Goal: Transaction & Acquisition: Purchase product/service

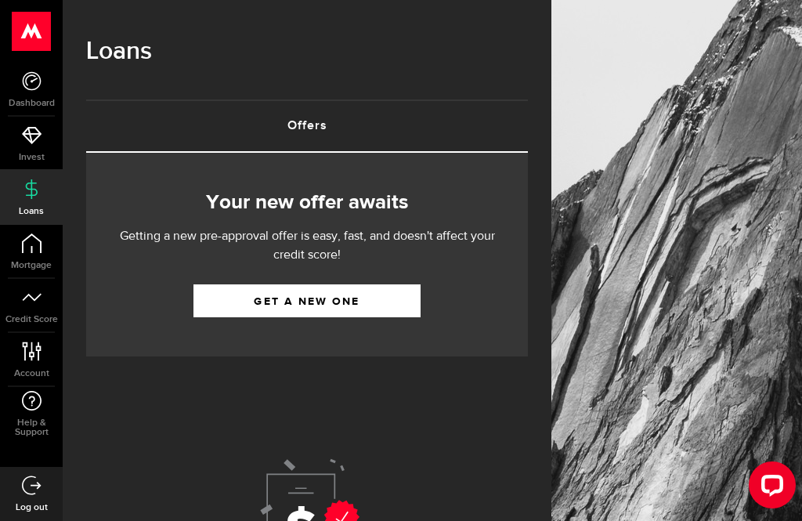
click at [361, 302] on link "Get a new one" at bounding box center [306, 300] width 227 height 33
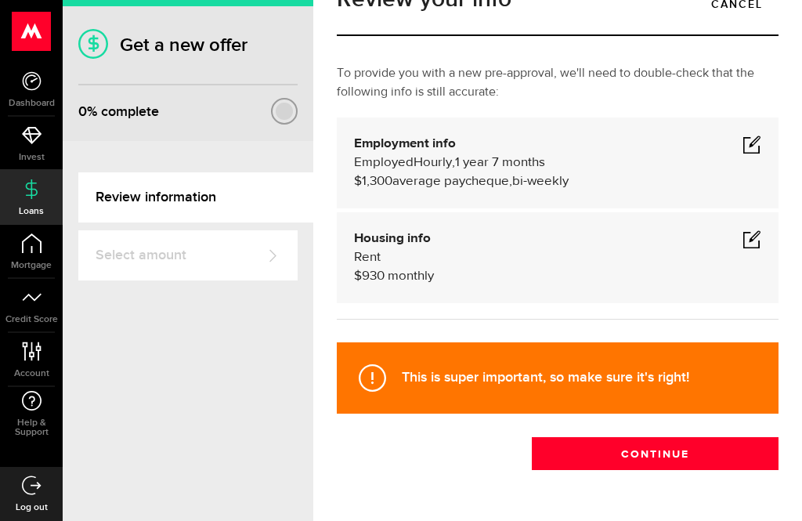
scroll to position [49, 0]
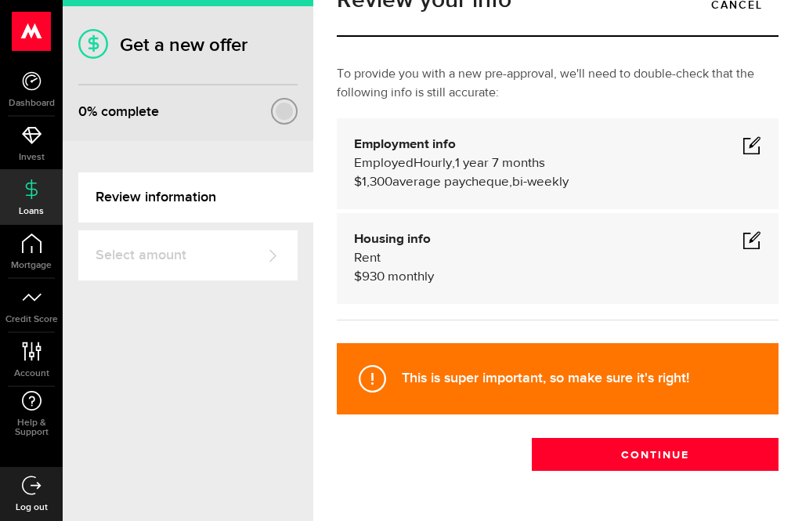
click at [676, 454] on button "Continue" at bounding box center [655, 454] width 247 height 33
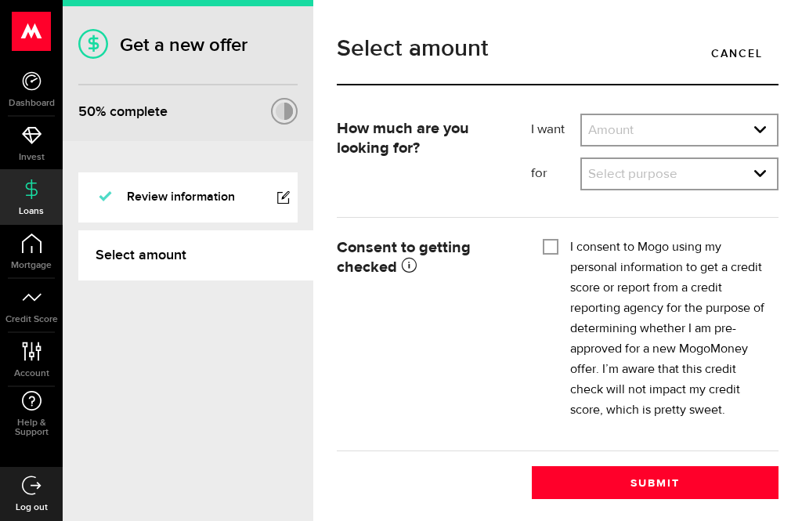
click at [762, 136] on select "Amount $500 $1000 $2000 $3000 $4000 $5000 $6000 $7000 $8000 $9000 $10000 $11000…" at bounding box center [679, 131] width 195 height 33
select select "500"
click at [757, 177] on select "Select purpose Credit Card Refinancing/Pay Off Credit Cards Debt Consolidation …" at bounding box center [679, 175] width 195 height 33
click at [762, 172] on select "Select purpose Credit Card Refinancing/Pay Off Credit Cards Debt Consolidation …" at bounding box center [679, 175] width 195 height 33
click at [757, 183] on select "Select purpose Credit Card Refinancing/Pay Off Credit Cards Debt Consolidation …" at bounding box center [679, 175] width 195 height 33
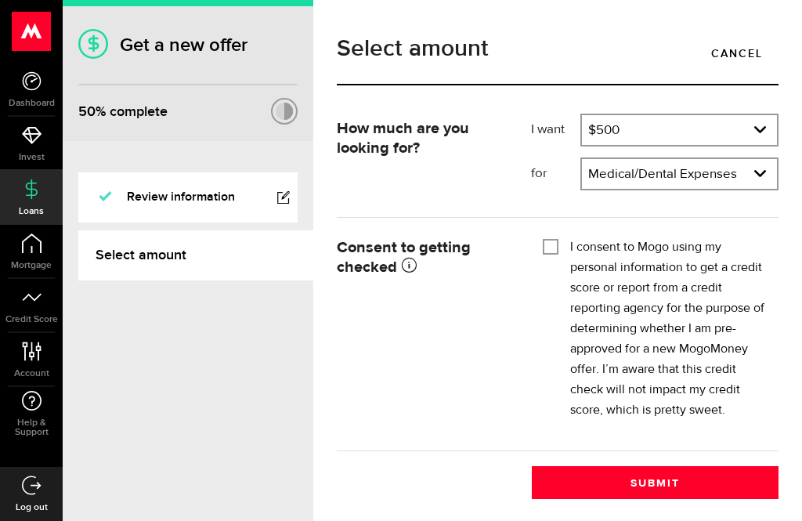
click at [760, 177] on select "Select purpose Credit Card Refinancing/Pay Off Credit Cards Debt Consolidation …" at bounding box center [679, 175] width 195 height 33
select select "Other Purpose"
click at [557, 247] on input "I consent to Mogo using my personal information to get a credit score or report…" at bounding box center [550, 245] width 16 height 16
checkbox input "true"
click at [683, 484] on button "Submit" at bounding box center [655, 482] width 247 height 33
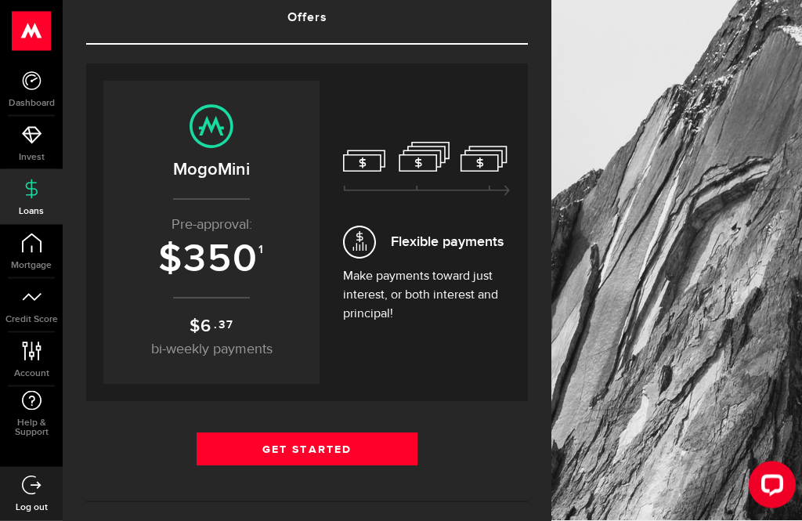
scroll to position [108, 0]
click at [332, 451] on link "Get Started" at bounding box center [306, 448] width 221 height 33
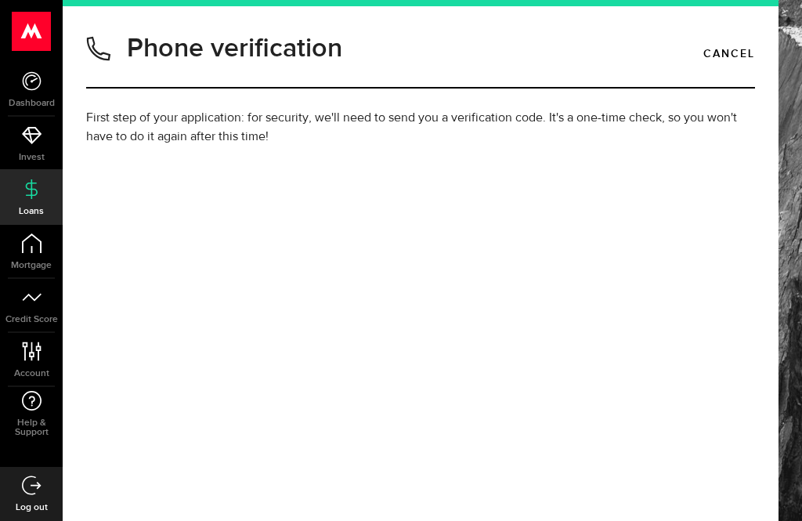
type input "(519) 865-2439"
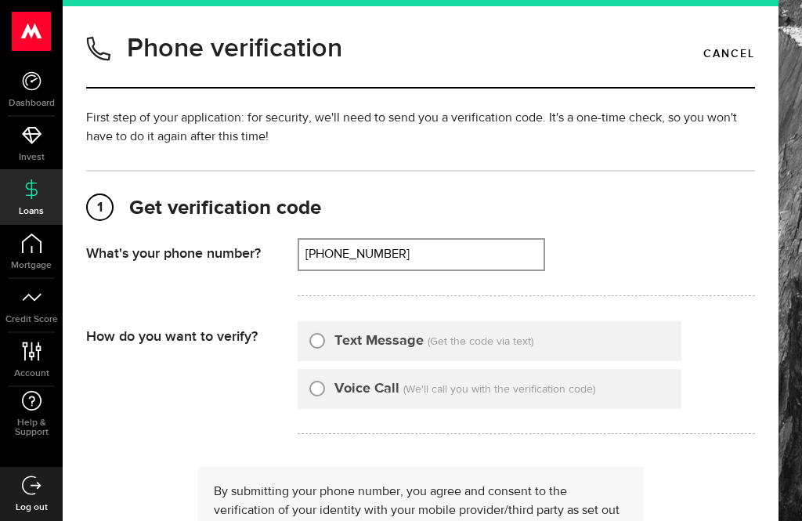
click at [320, 341] on input "Text Message" at bounding box center [317, 338] width 16 height 16
radio input "true"
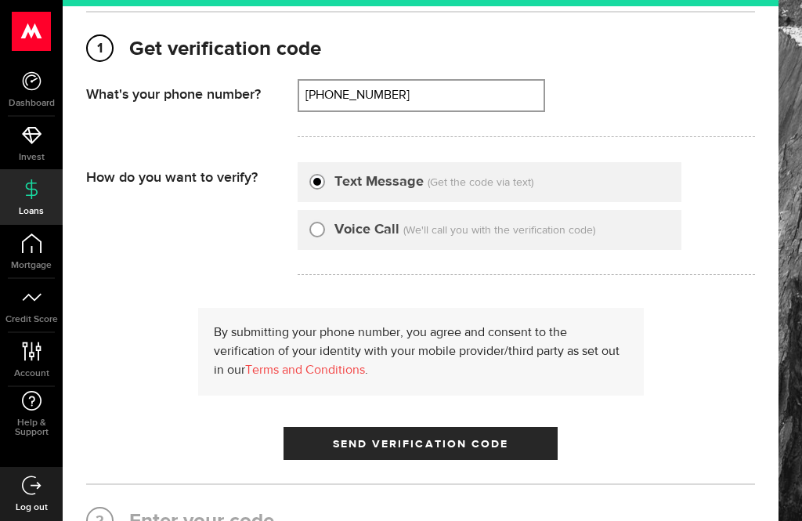
scroll to position [158, 0]
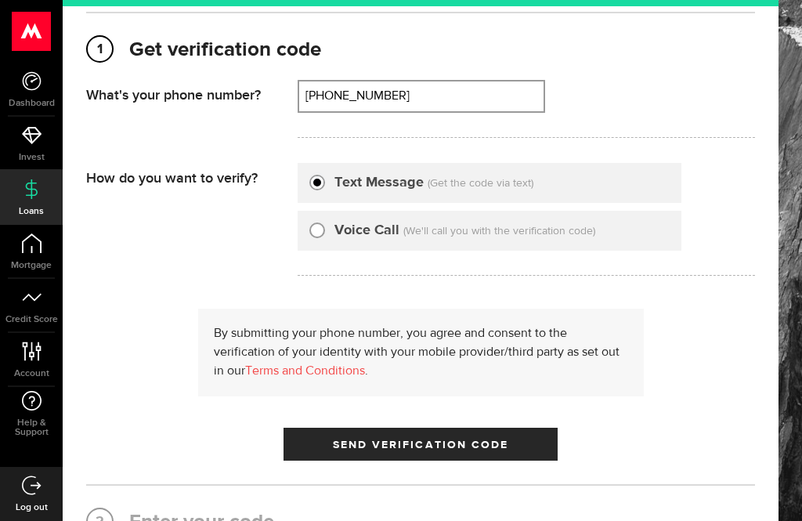
click at [473, 449] on span "Send Verification Code" at bounding box center [421, 444] width 176 height 11
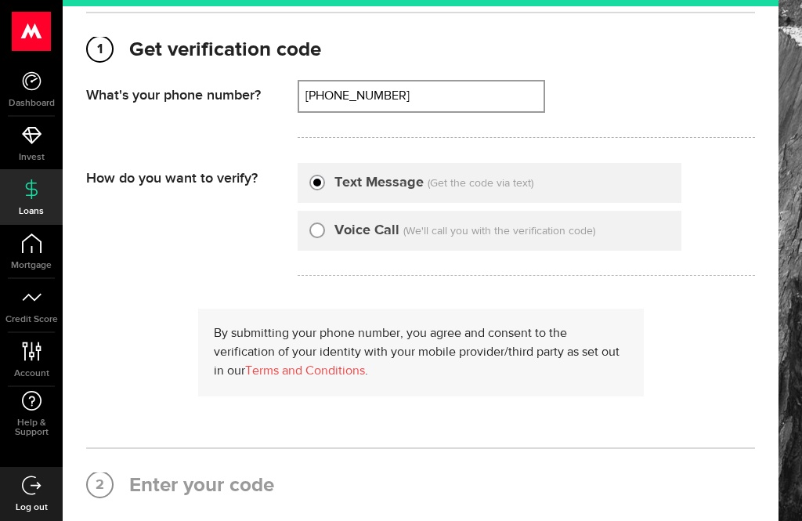
scroll to position [0, 0]
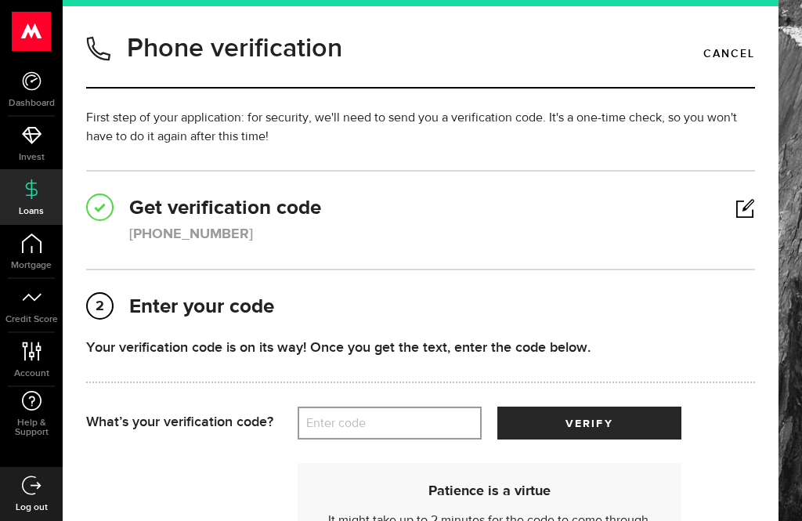
click at [361, 435] on label "Enter code" at bounding box center [389, 423] width 184 height 32
click at [361, 435] on input "Enter code" at bounding box center [389, 422] width 184 height 33
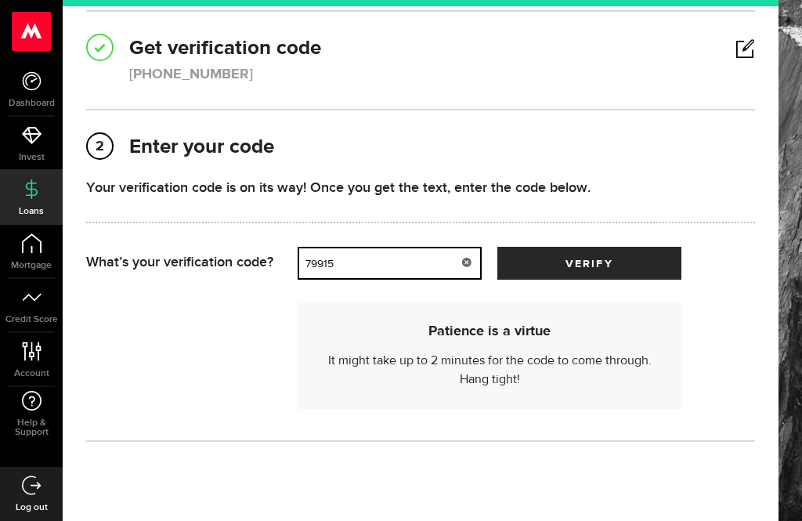
scroll to position [159, 0]
type input "79915"
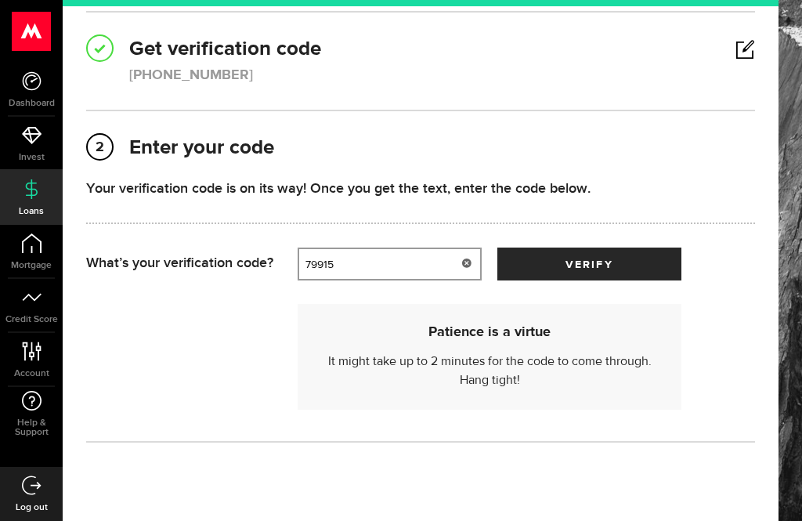
click at [634, 265] on button "verify" at bounding box center [589, 263] width 184 height 33
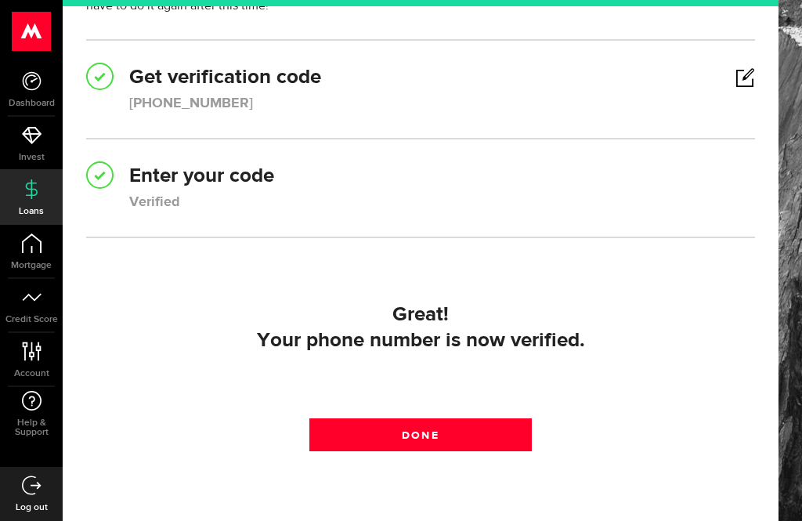
scroll to position [130, 0]
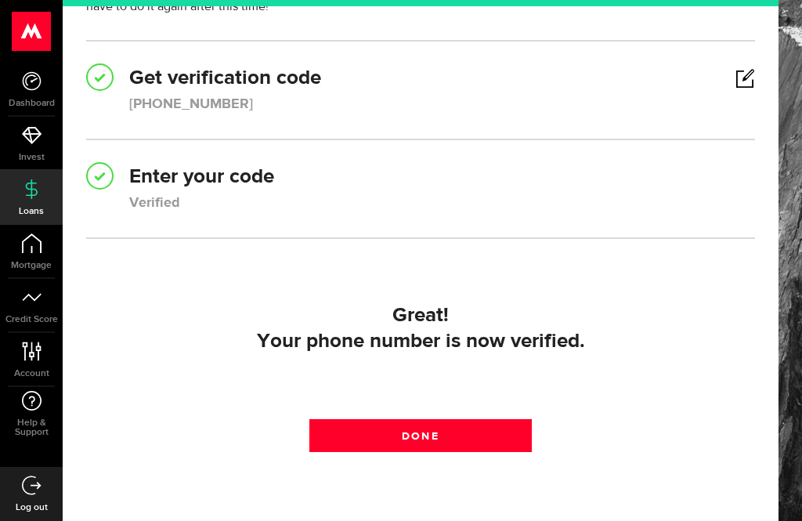
click at [456, 442] on link "Done" at bounding box center [420, 435] width 223 height 33
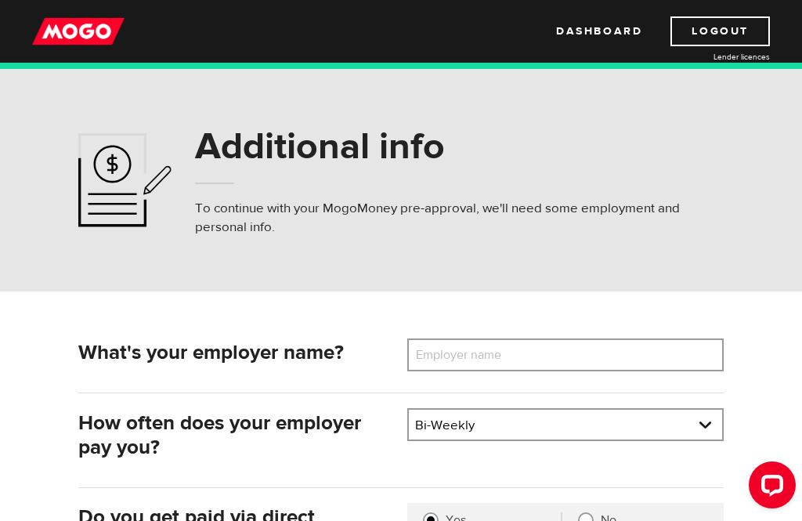
click at [486, 359] on label "Employer name" at bounding box center [470, 354] width 126 height 33
click at [486, 359] on input "Employer name" at bounding box center [565, 354] width 316 height 33
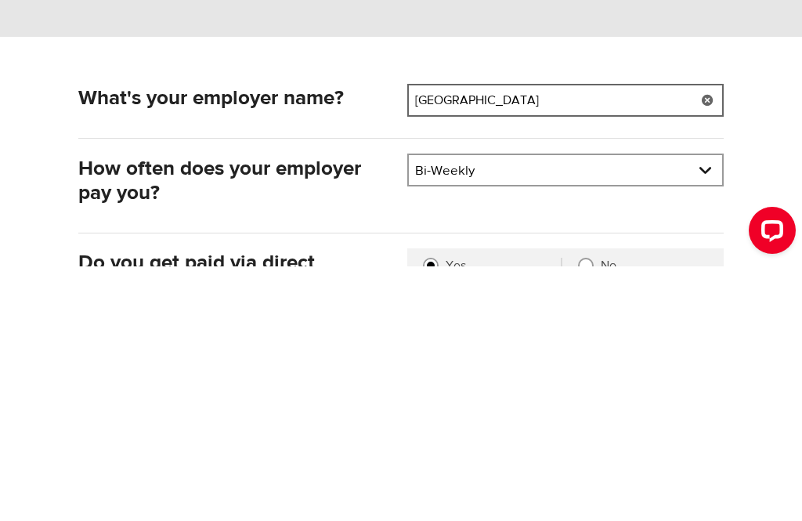
type input "Hanover care centre"
click at [701, 409] on select "Pay frequency Weekly Bi-Weekly Semi-Monthly Monthly" at bounding box center [565, 425] width 313 height 33
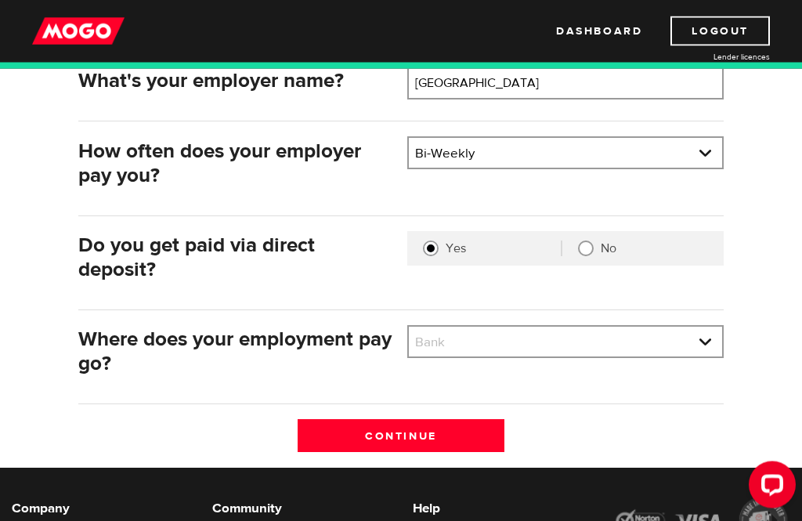
scroll to position [272, 0]
click at [460, 350] on select "Bank BMO / Bank of Montreal CIBC / Canadian Imperial Bank of Commerce CWB / Can…" at bounding box center [565, 342] width 313 height 33
select select "4"
click at [444, 440] on input "Continue" at bounding box center [400, 435] width 207 height 33
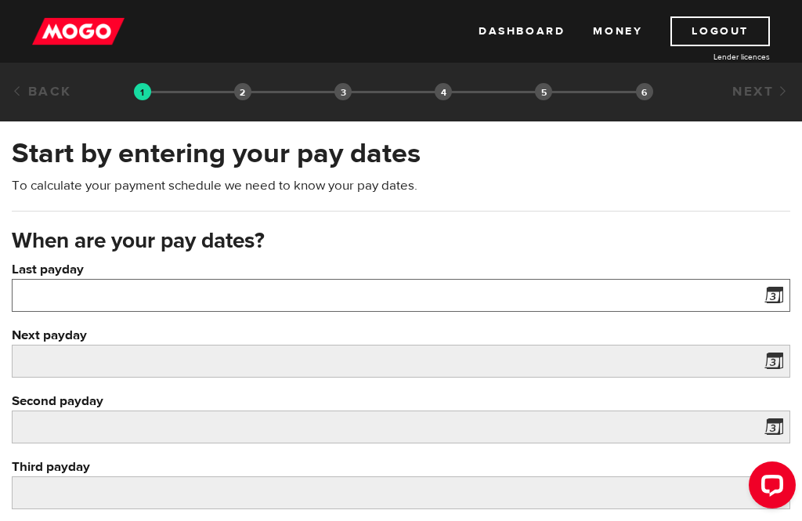
click at [114, 291] on input "Last payday" at bounding box center [401, 295] width 778 height 33
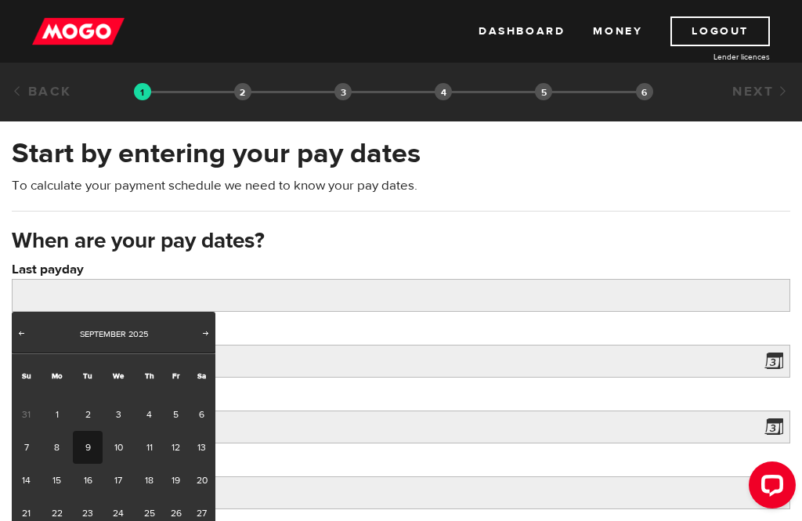
click at [24, 335] on span "Prev" at bounding box center [21, 332] width 13 height 13
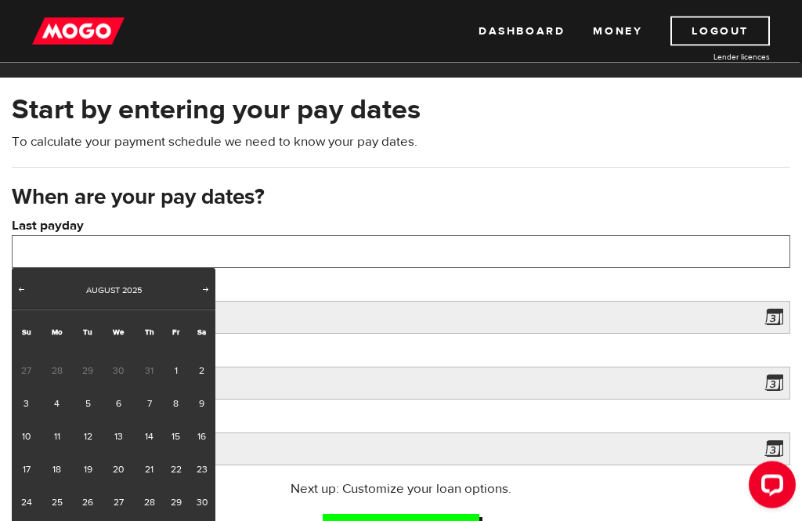
scroll to position [45, 0]
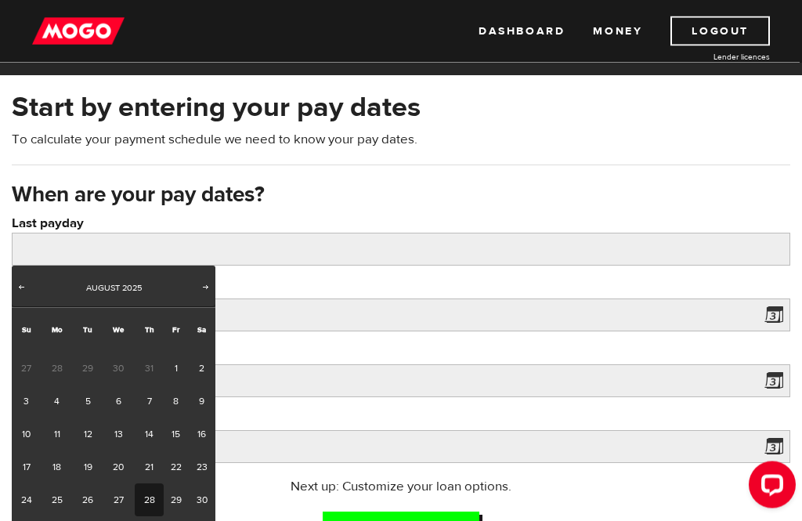
click at [151, 502] on link "28" at bounding box center [149, 500] width 29 height 33
type input "2025/08/28"
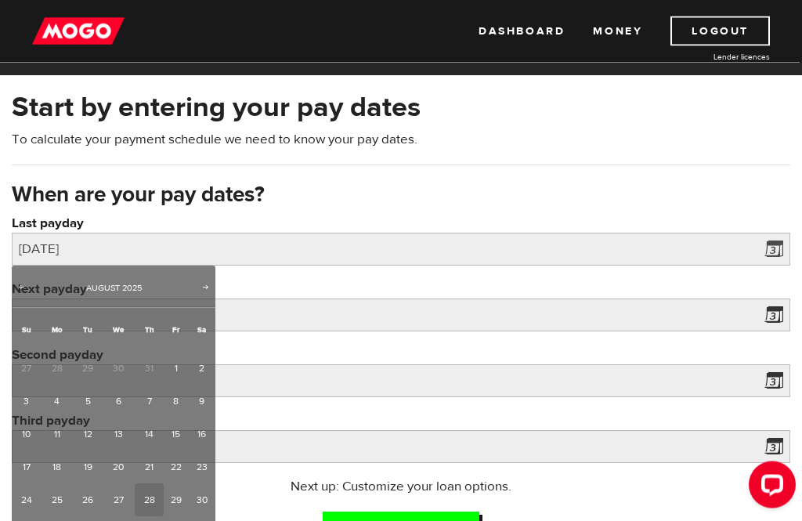
scroll to position [46, 0]
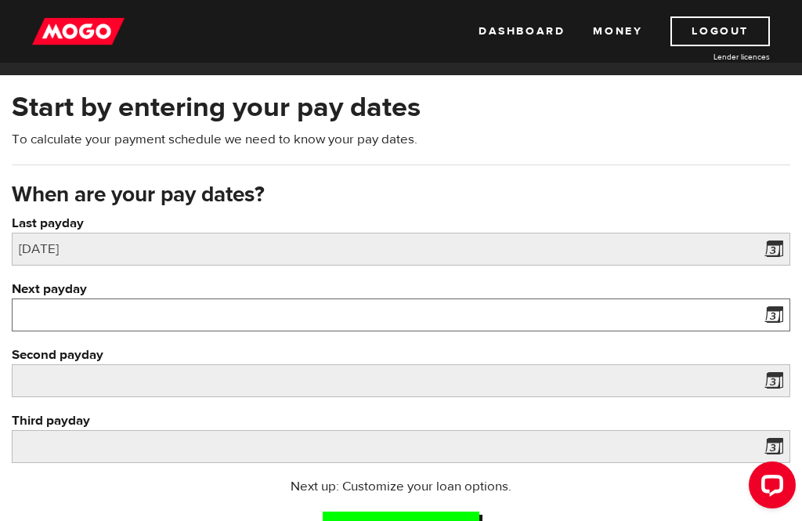
click at [147, 313] on input "Next payday" at bounding box center [401, 314] width 778 height 33
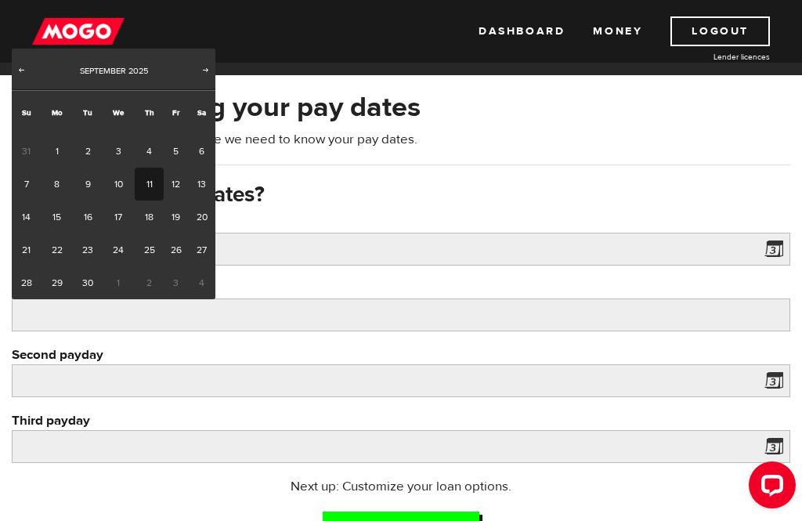
click at [158, 173] on link "11" at bounding box center [149, 184] width 29 height 33
type input "2025/09/11"
type input "2025/9/25"
type input "2025/10/9"
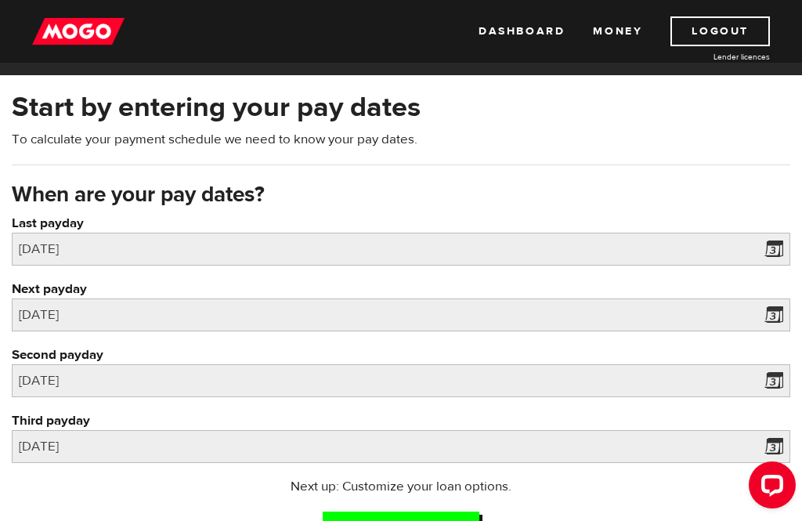
click at [425, 520] on input "Continue now" at bounding box center [401, 527] width 157 height 32
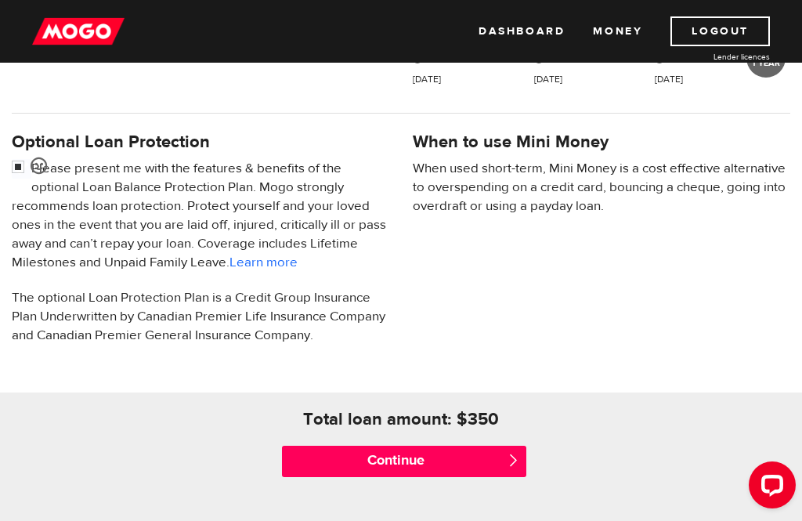
scroll to position [470, 0]
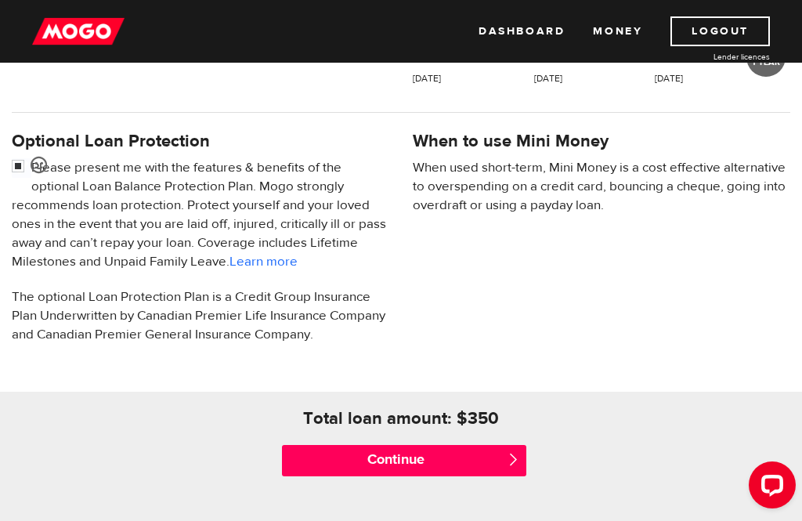
click at [426, 456] on input "Continue" at bounding box center [403, 460] width 243 height 31
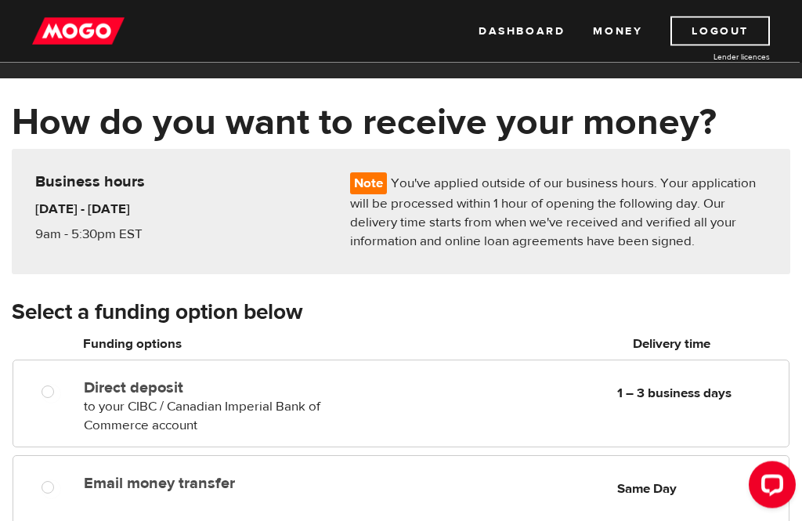
scroll to position [41, 0]
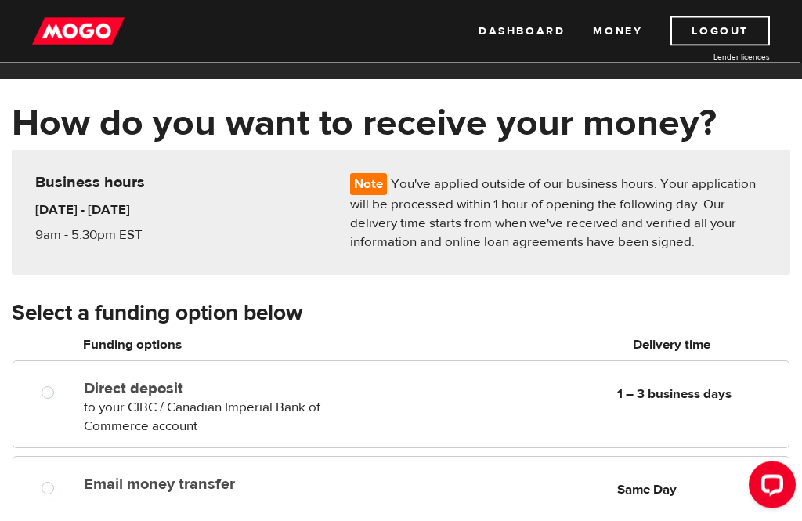
click at [52, 390] on input "Direct deposit" at bounding box center [51, 395] width 20 height 20
radio input "true"
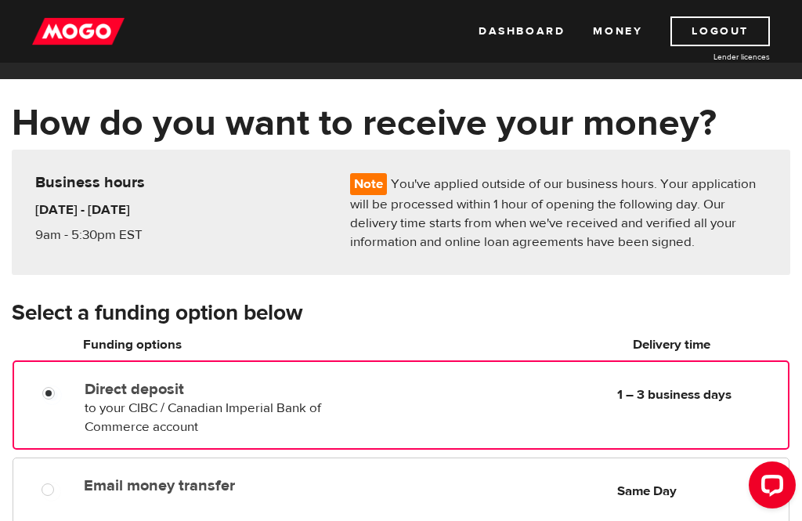
click at [48, 488] on input "Email money transfer" at bounding box center [51, 491] width 20 height 20
radio input "true"
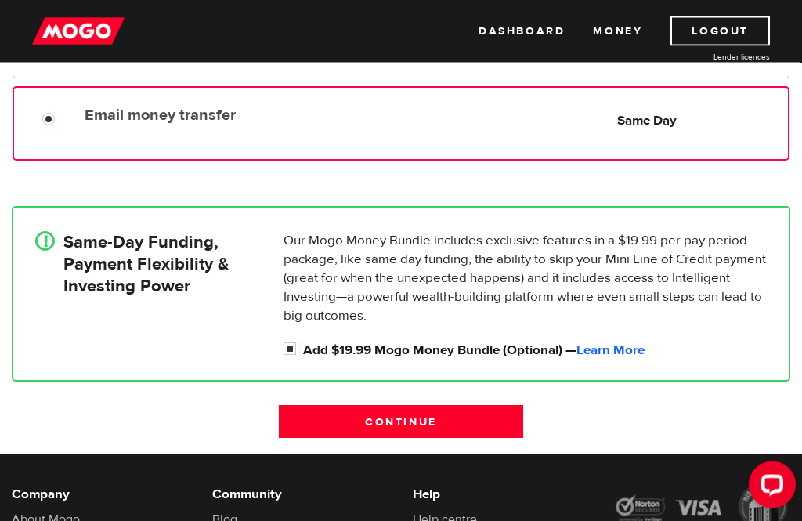
scroll to position [411, 0]
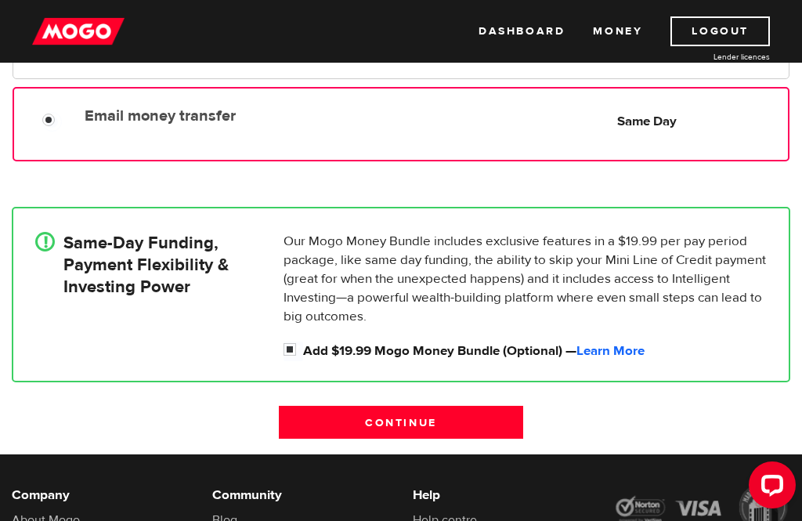
click at [292, 352] on input "Add $19.99 Mogo Money Bundle (Optional) — Learn More" at bounding box center [293, 351] width 20 height 20
checkbox input "false"
radio input "false"
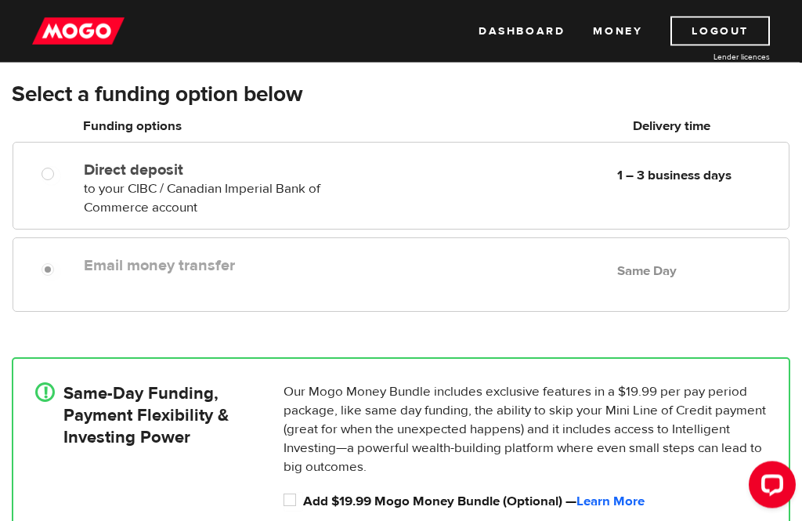
scroll to position [257, 0]
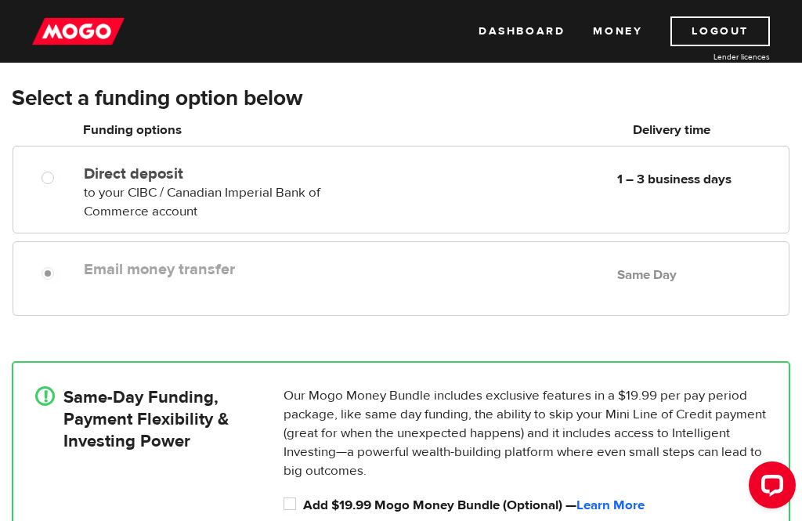
click at [344, 276] on label "Email money transfer" at bounding box center [225, 269] width 283 height 19
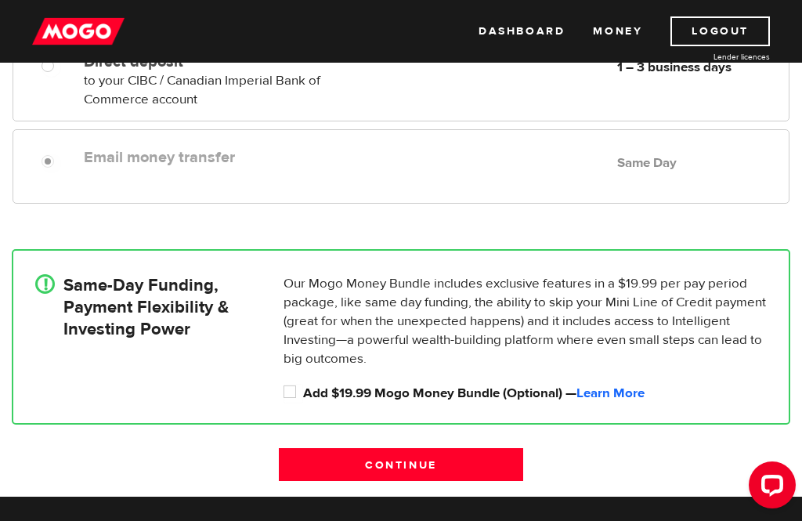
click at [408, 474] on input "Continue" at bounding box center [400, 464] width 243 height 33
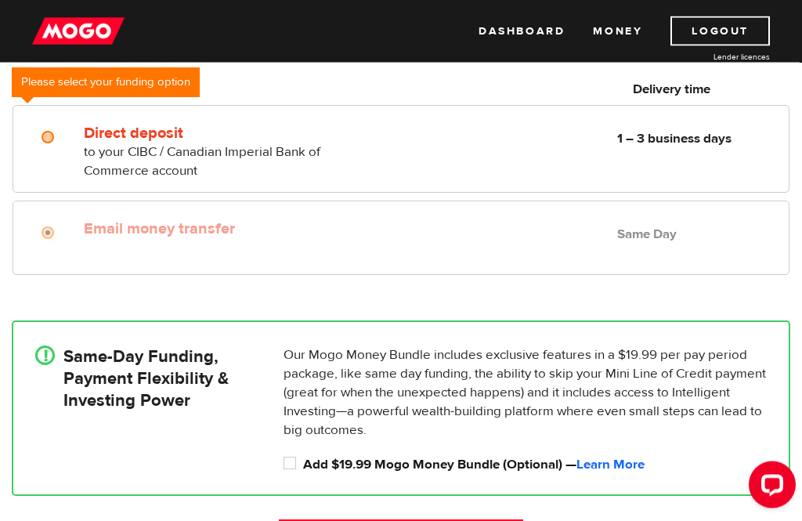
scroll to position [332, 0]
click at [289, 468] on input "Add $19.99 Mogo Money Bundle (Optional) — Learn More" at bounding box center [293, 465] width 20 height 20
checkbox input "true"
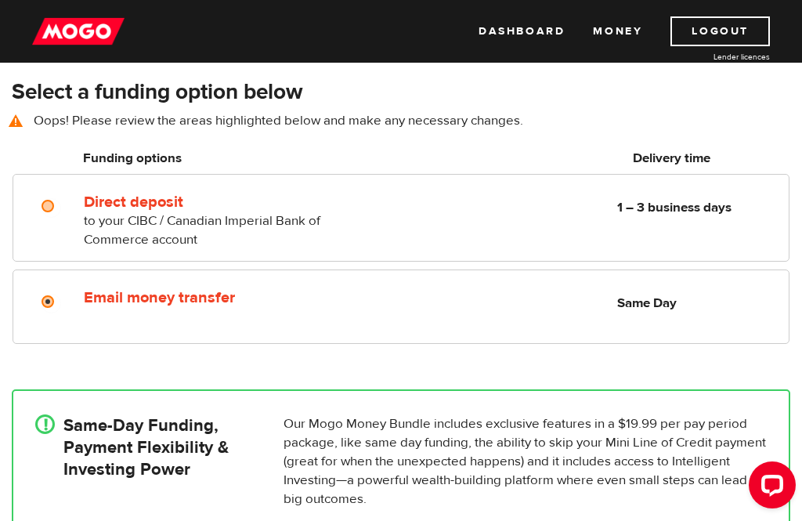
scroll to position [225, 0]
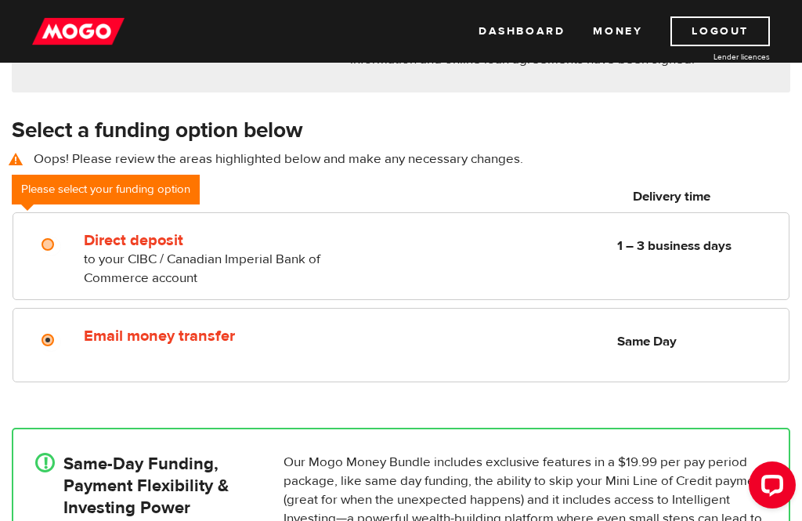
click at [51, 345] on input "Email money transfer" at bounding box center [51, 342] width 20 height 20
radio input "true"
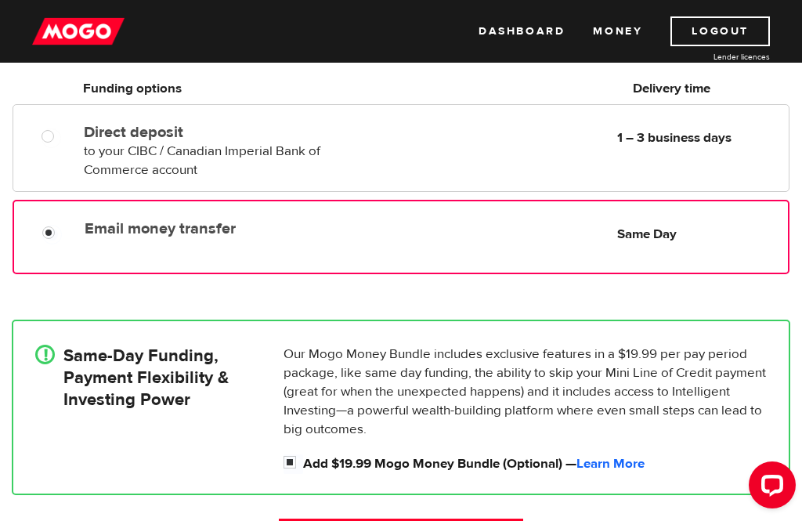
scroll to position [361, 0]
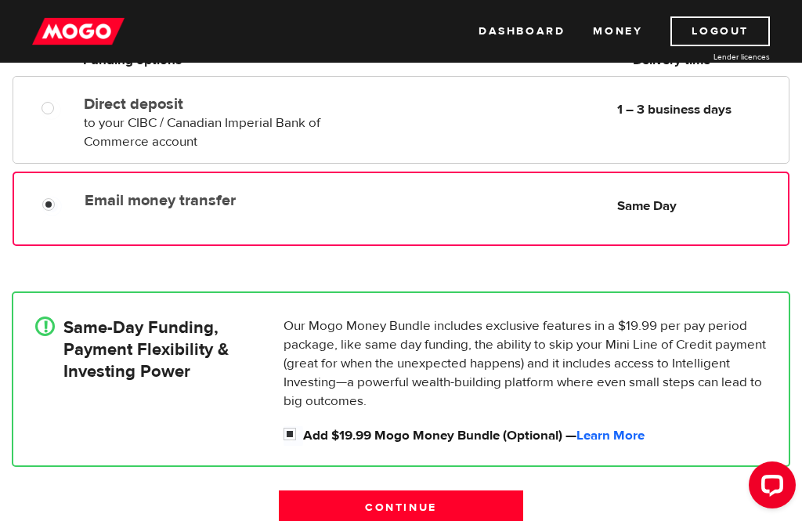
click at [418, 506] on input "Continue" at bounding box center [400, 506] width 243 height 33
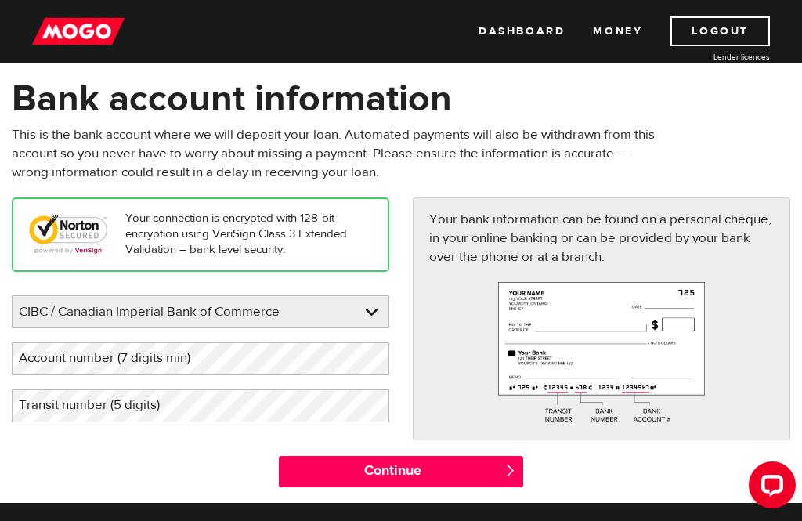
scroll to position [67, 0]
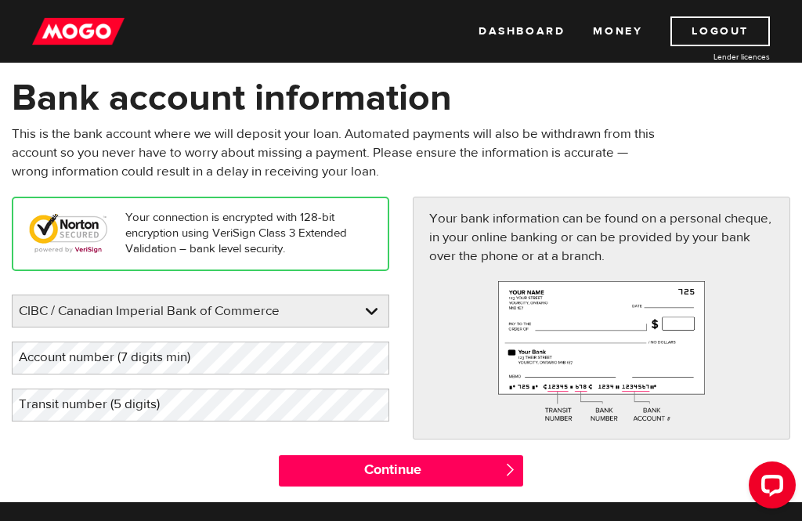
click at [369, 313] on select "BMO / Bank of Montreal CIBC / Canadian Imperial Bank of Commerce CWB / Canadian…" at bounding box center [201, 311] width 376 height 33
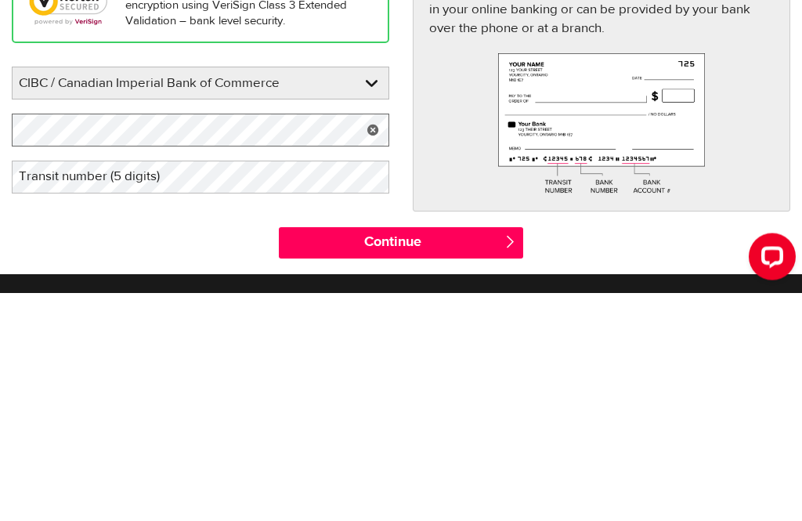
scroll to position [295, 0]
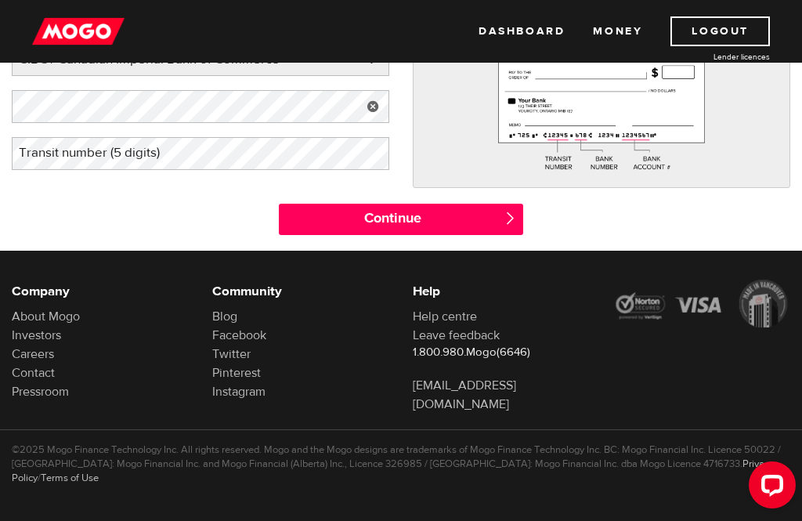
click at [121, 151] on label "Transit number (5 digits)" at bounding box center [102, 153] width 180 height 32
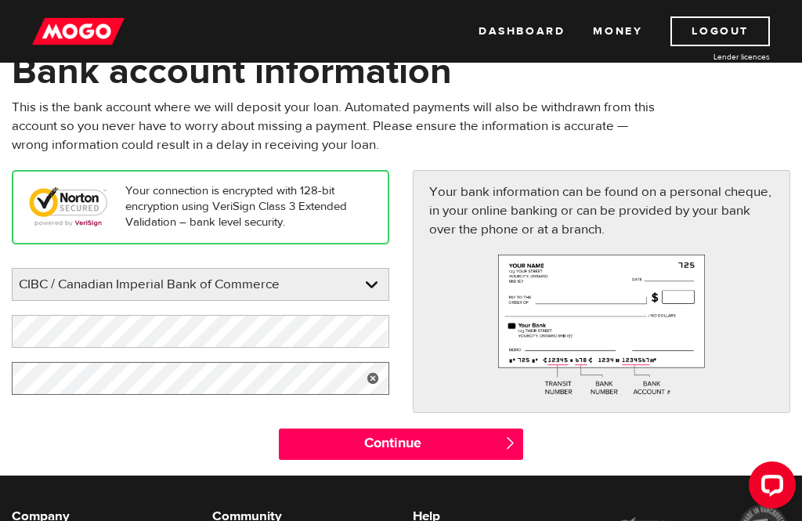
scroll to position [70, 0]
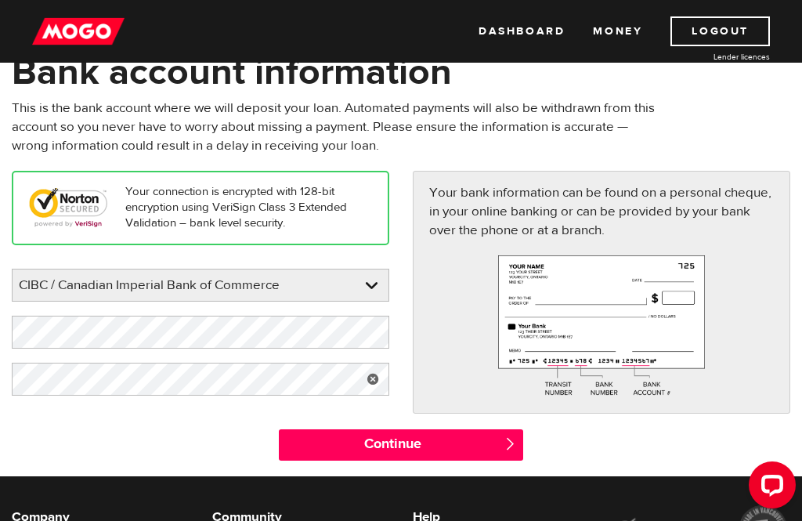
click at [417, 442] on input "Continue" at bounding box center [400, 444] width 243 height 31
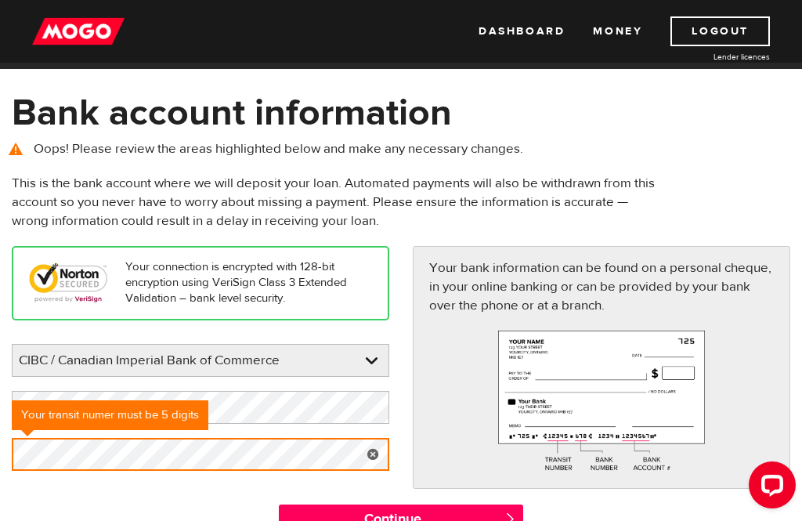
scroll to position [67, 0]
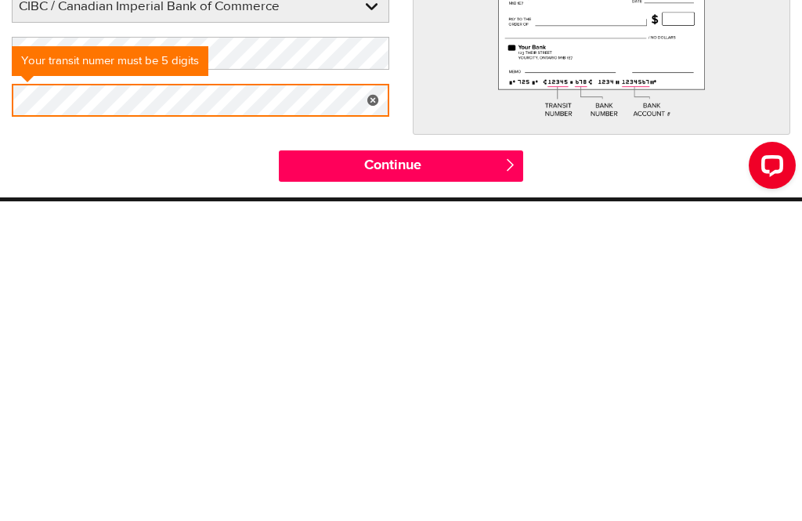
click at [447, 470] on input "Continue" at bounding box center [400, 485] width 243 height 31
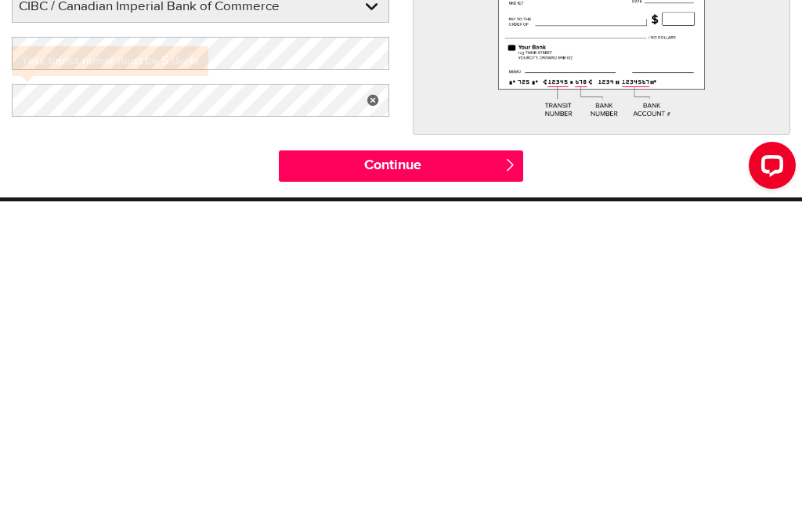
scroll to position [333, 0]
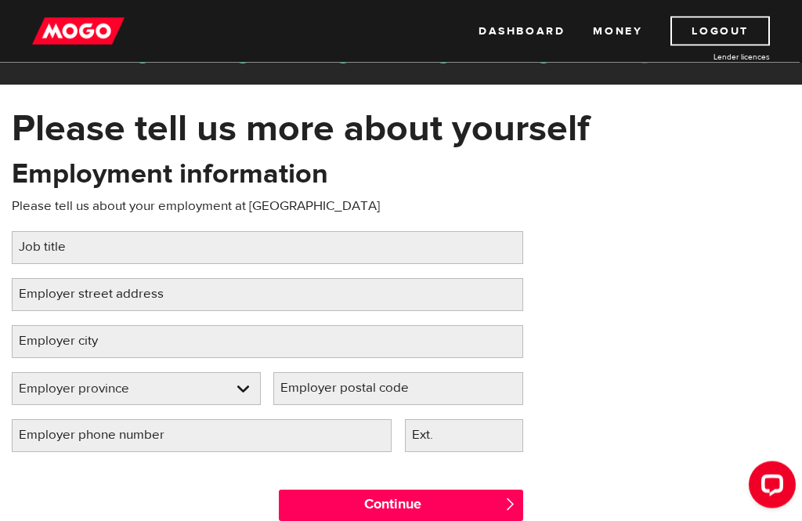
scroll to position [37, 0]
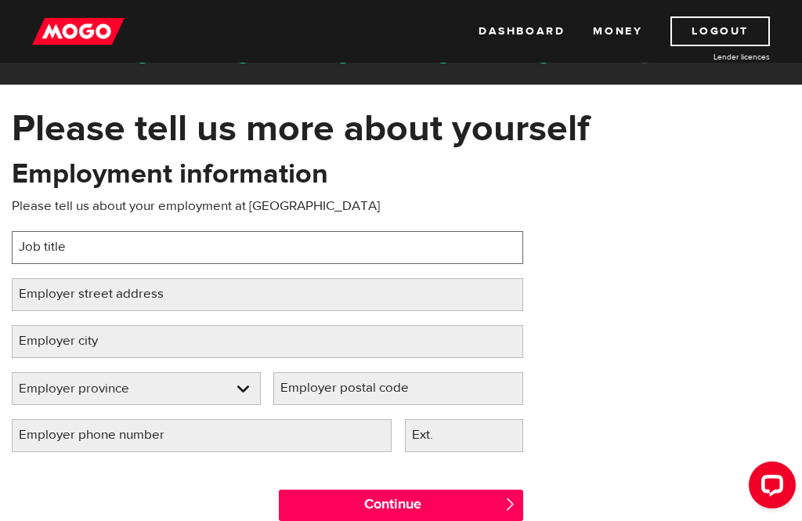
click at [117, 243] on input "Job title" at bounding box center [267, 247] width 511 height 33
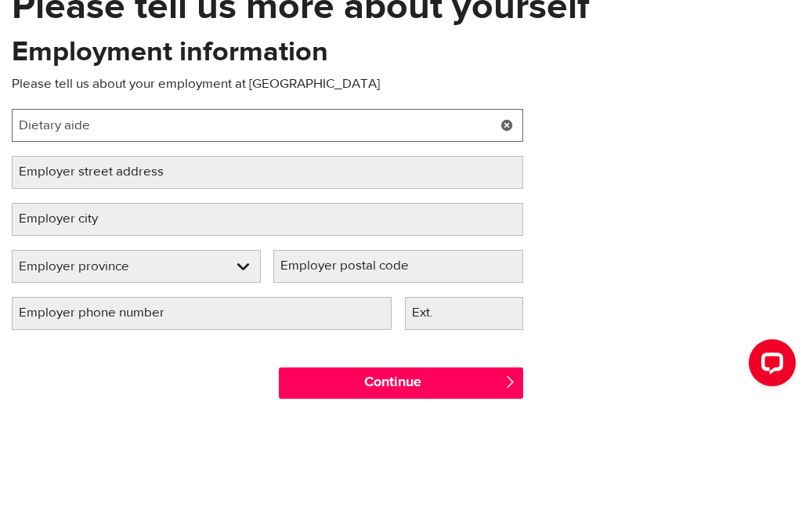
type input "Dietary aide"
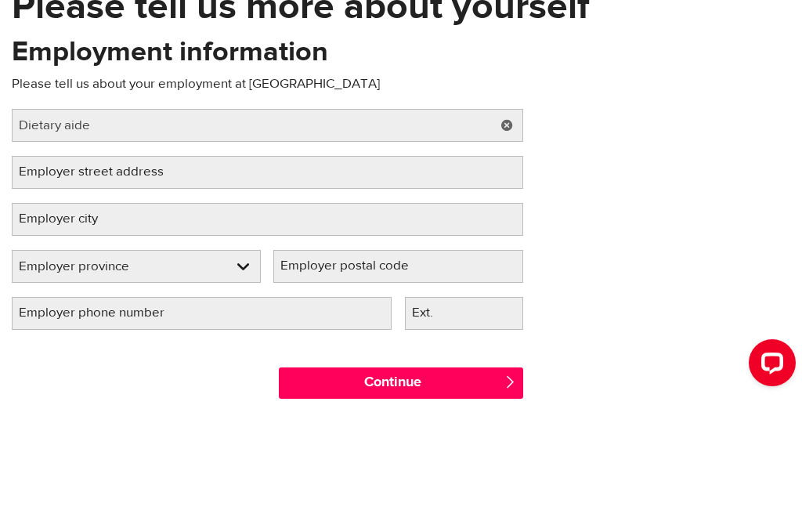
click at [109, 325] on label "Employer city" at bounding box center [71, 341] width 118 height 32
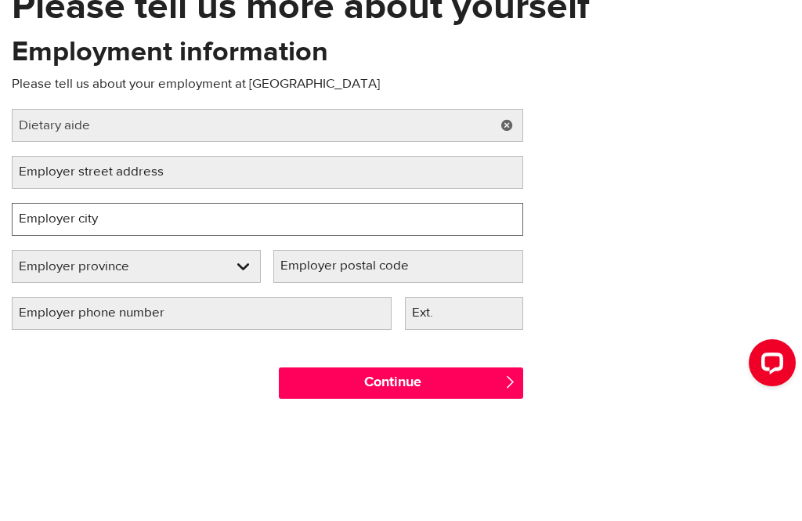
click at [109, 325] on input "Employer city" at bounding box center [267, 341] width 511 height 33
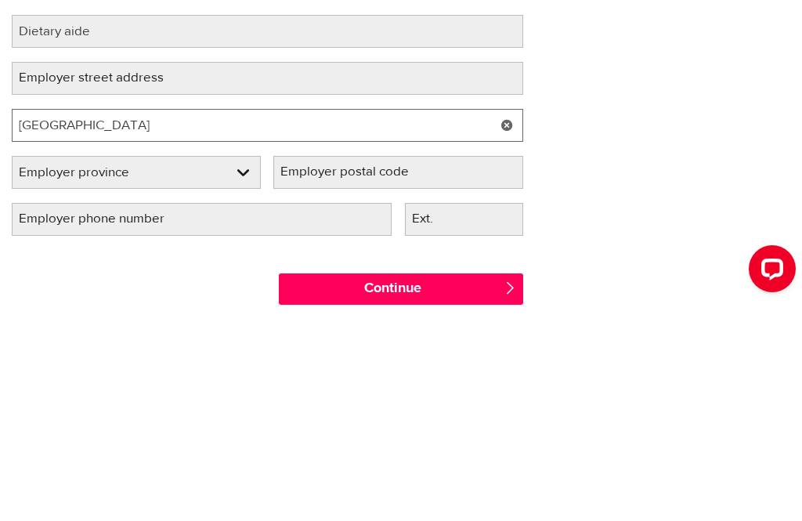
type input "[GEOGRAPHIC_DATA]"
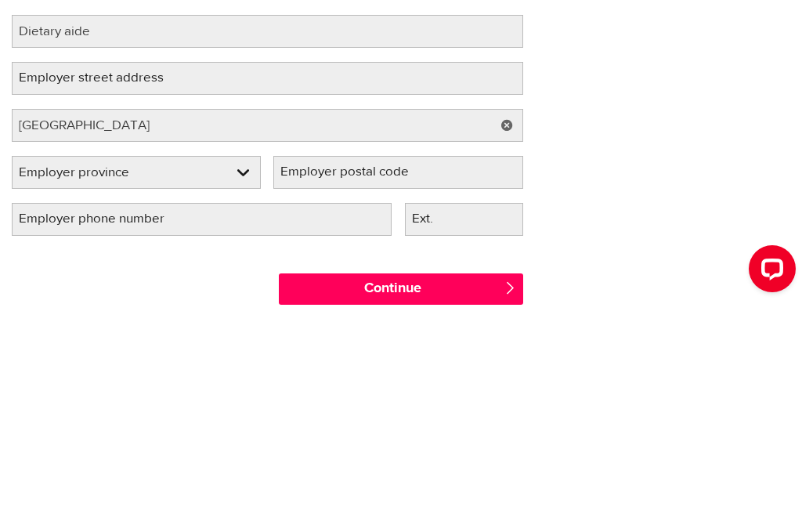
click at [247, 373] on select "Employer province Alberta British Columbia Ontario Manitoba New Brunswick Newfo…" at bounding box center [136, 389] width 247 height 33
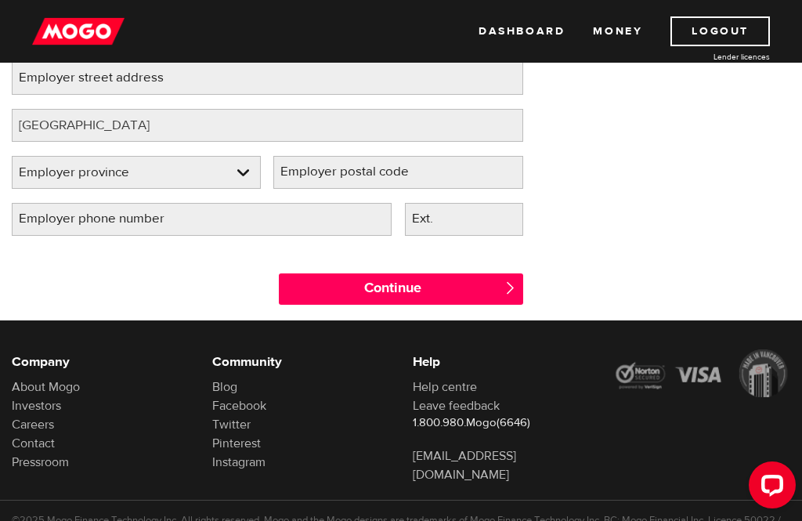
select select "ON"
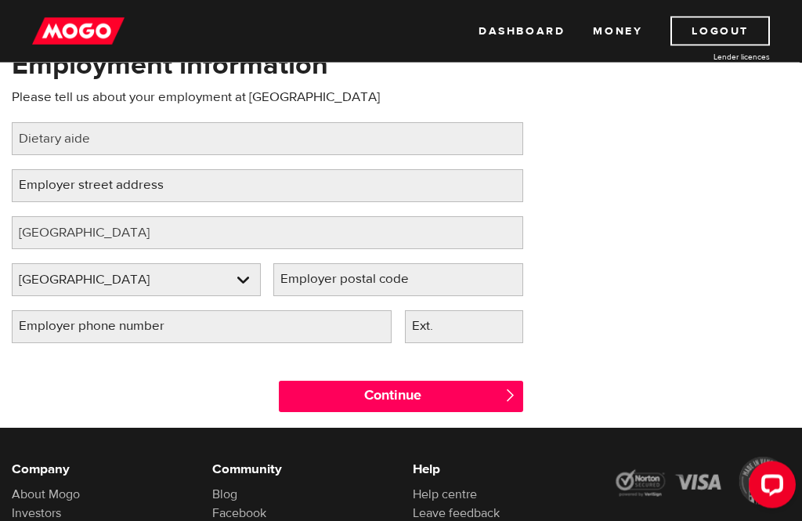
scroll to position [146, 0]
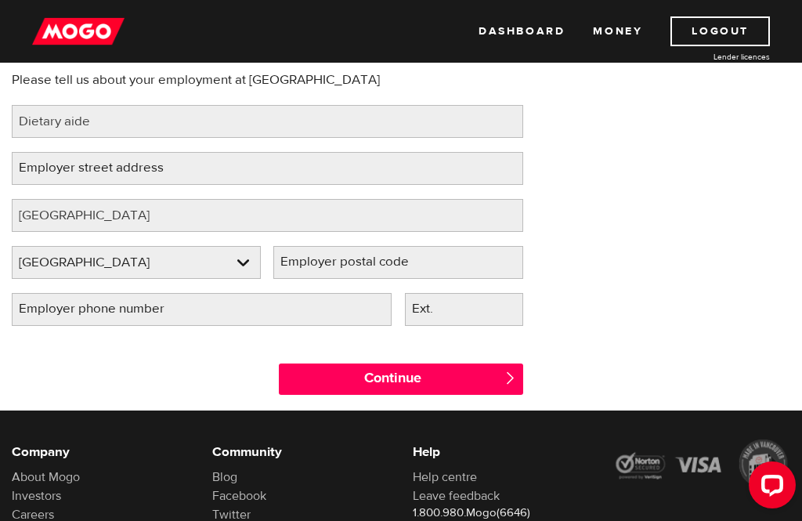
click at [76, 164] on label "Employer street address" at bounding box center [104, 168] width 184 height 32
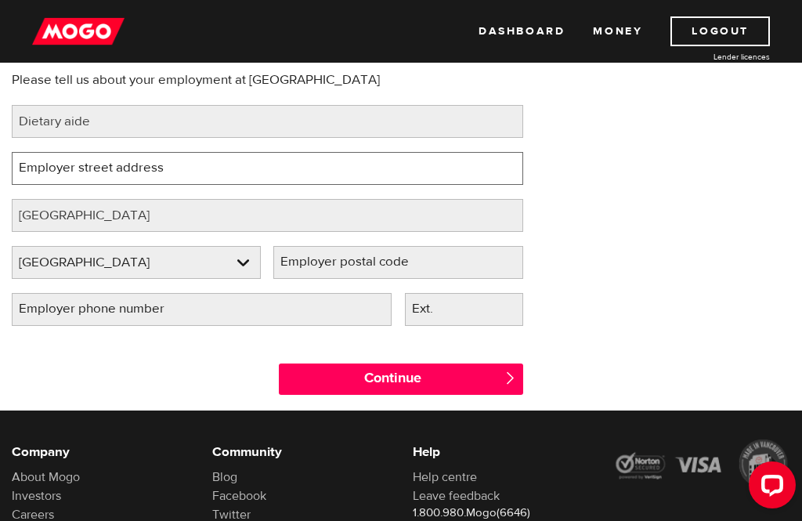
click at [76, 164] on input "Employer street address" at bounding box center [267, 168] width 511 height 33
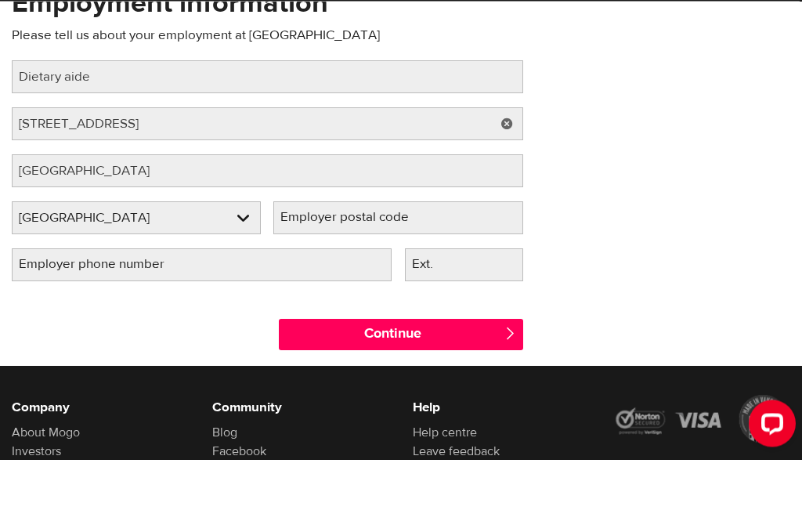
scroll to position [207, 0]
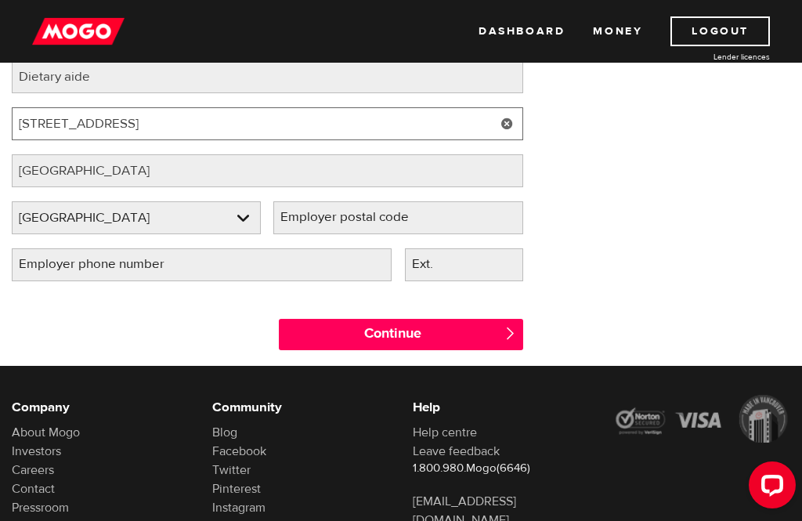
type input "[STREET_ADDRESS]"
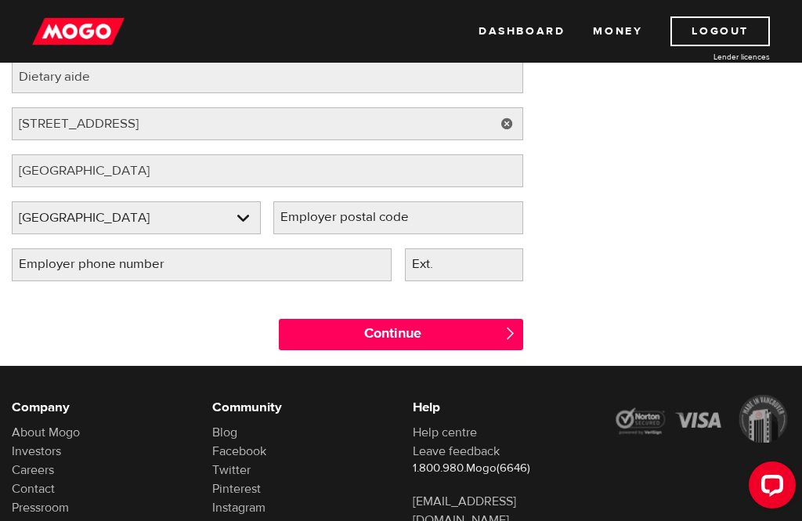
click at [135, 264] on label "Employer phone number" at bounding box center [104, 264] width 185 height 32
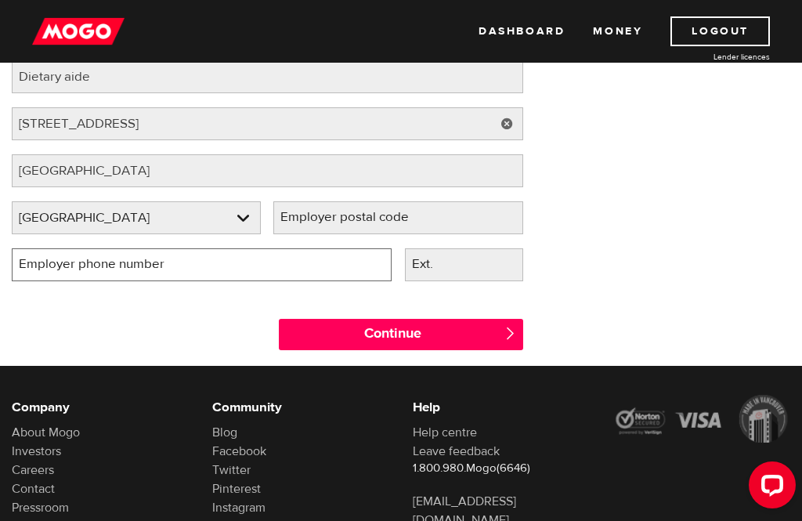
click at [135, 264] on input "Employer phone number" at bounding box center [202, 264] width 380 height 33
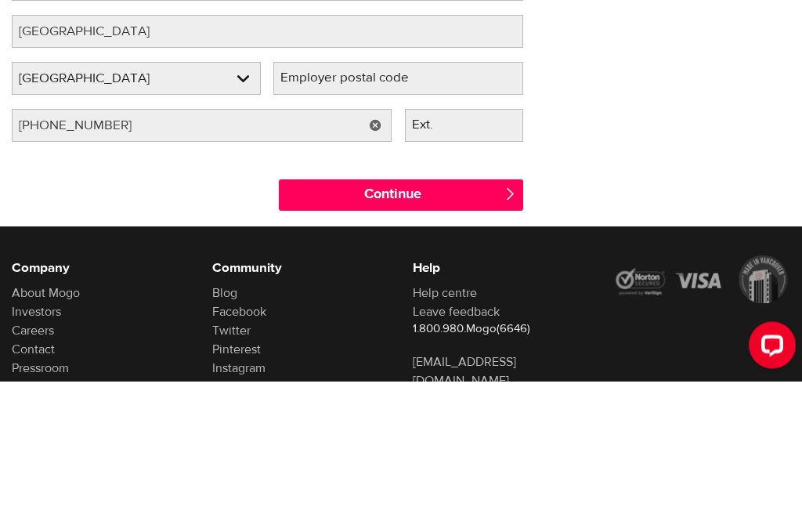
click at [429, 319] on input "Continue" at bounding box center [400, 334] width 243 height 31
type input "(519) 364-3700"
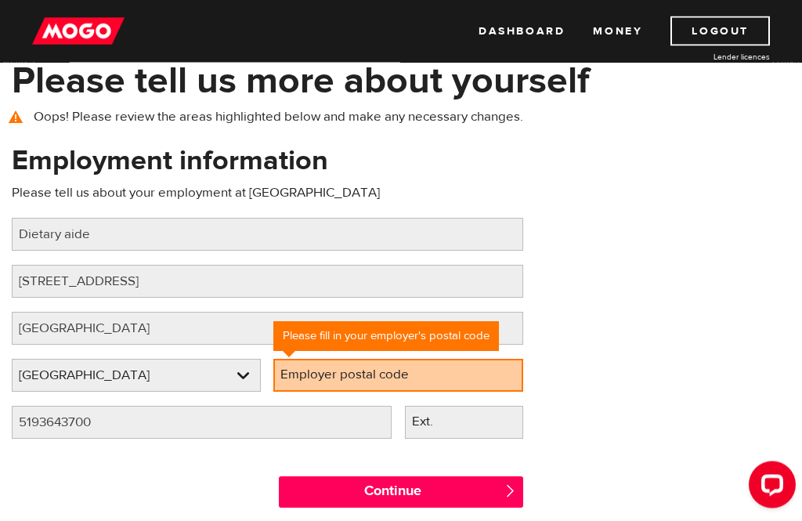
scroll to position [85, 0]
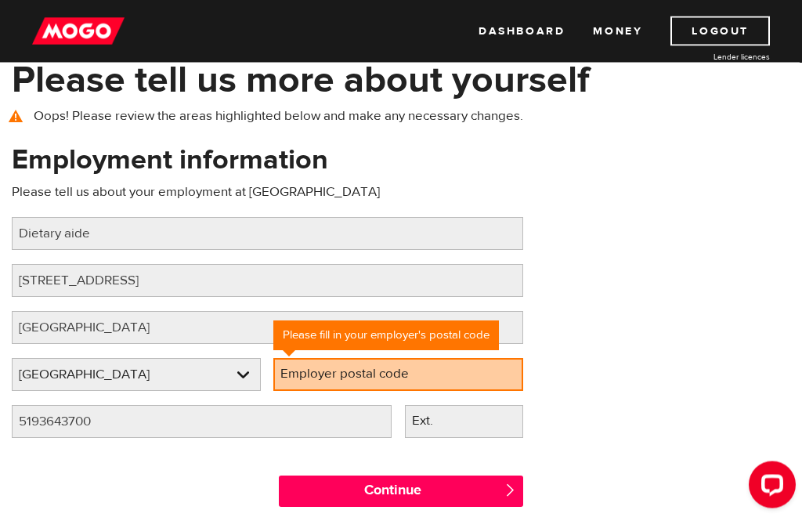
click at [347, 380] on label "Employer postal code" at bounding box center [357, 375] width 168 height 32
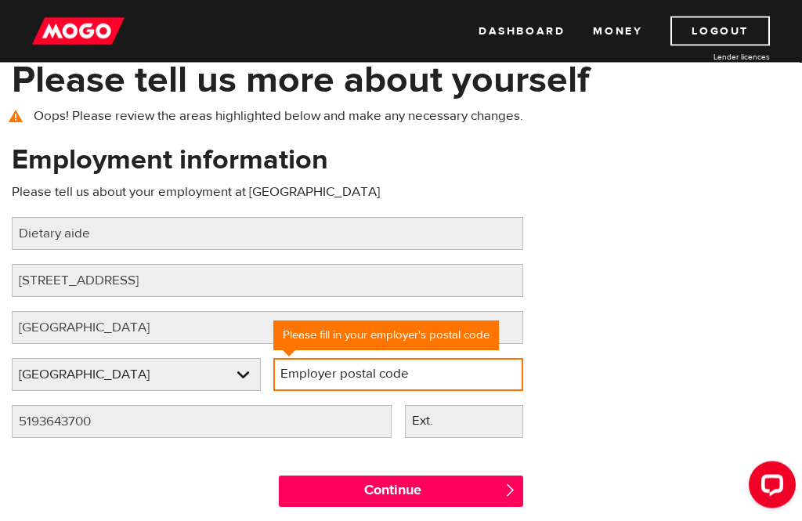
click at [347, 380] on input "Employer postal code" at bounding box center [397, 375] width 249 height 33
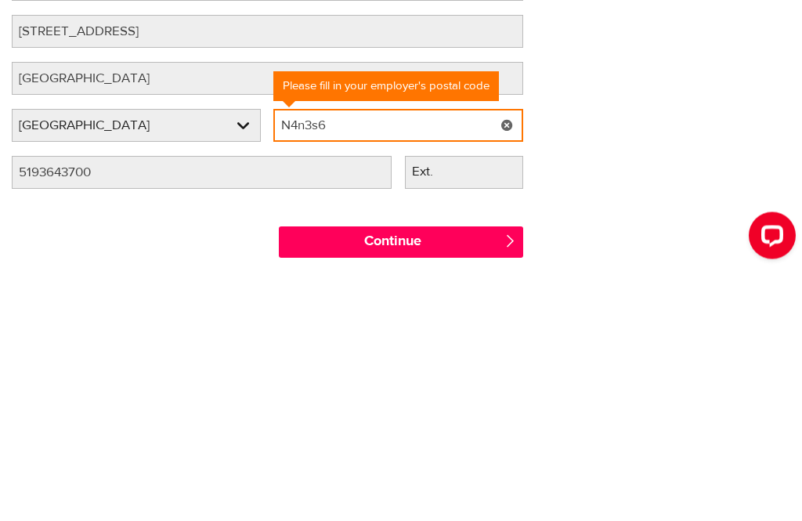
type input "N4n3s6"
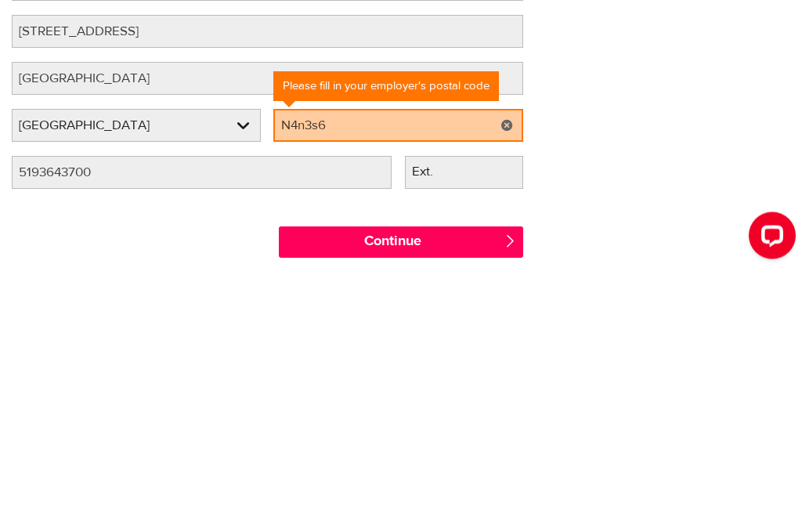
click at [462, 476] on input "Continue" at bounding box center [400, 491] width 243 height 31
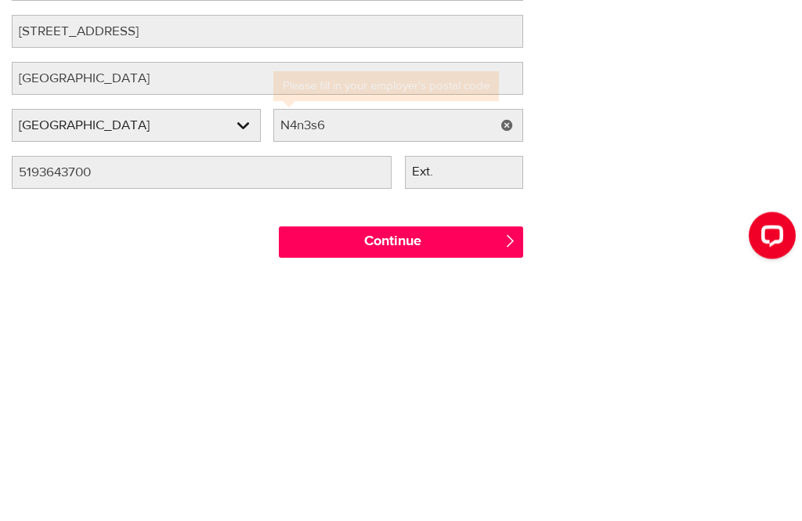
scroll to position [307, 0]
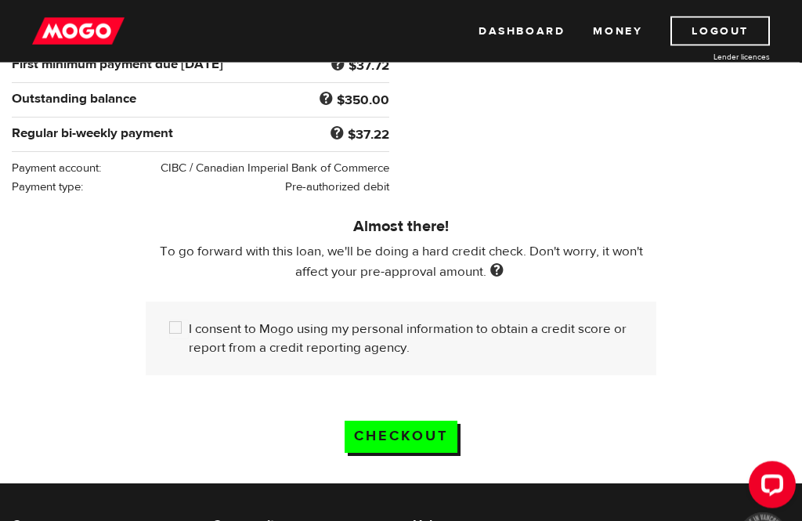
scroll to position [346, 0]
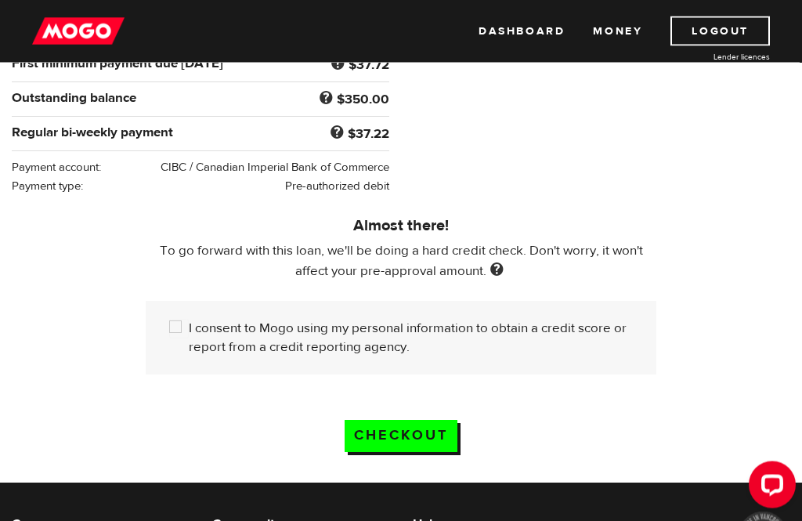
click at [175, 325] on input "I consent to Mogo using my personal information to obtain a credit score or rep…" at bounding box center [179, 329] width 20 height 20
checkbox input "true"
click at [420, 438] on input "Checkout" at bounding box center [400, 436] width 113 height 32
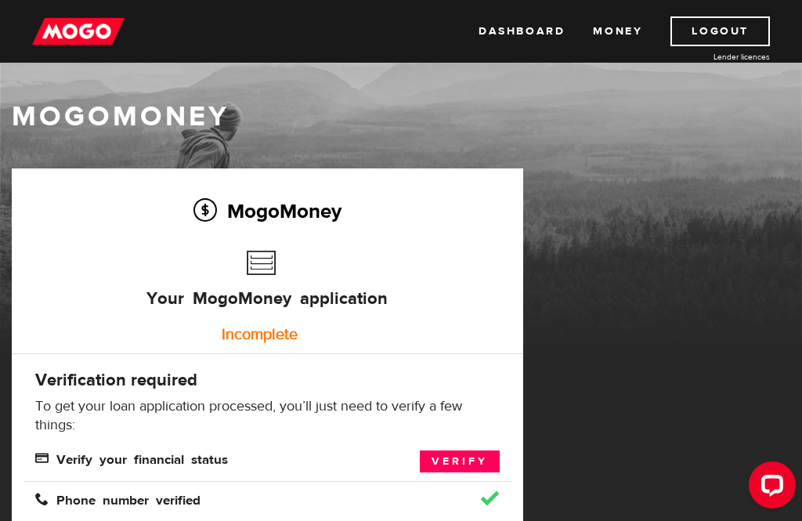
scroll to position [20, 0]
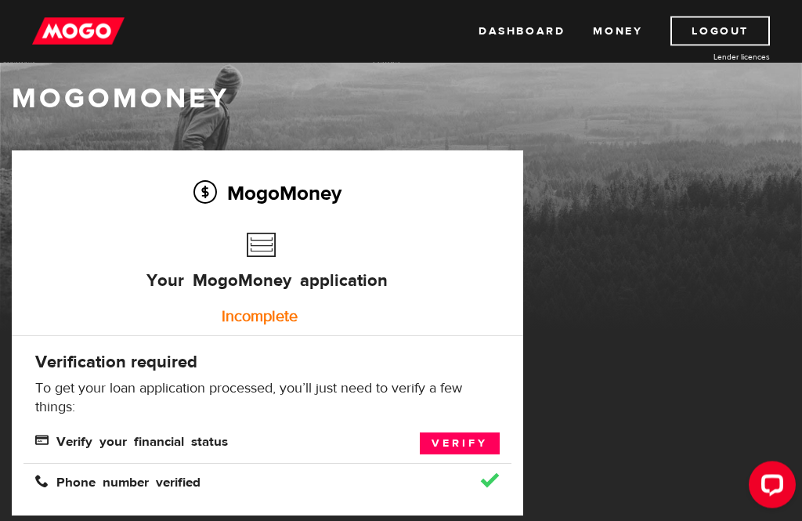
click at [470, 443] on link "Verify" at bounding box center [460, 444] width 80 height 22
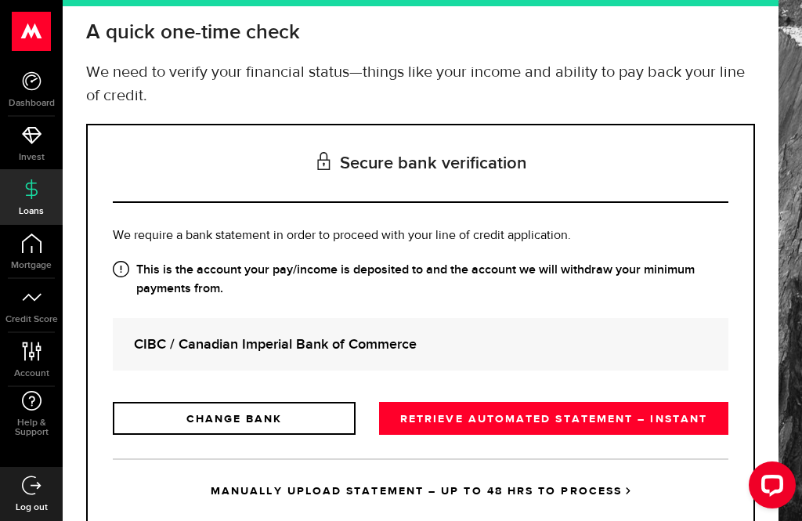
scroll to position [88, 0]
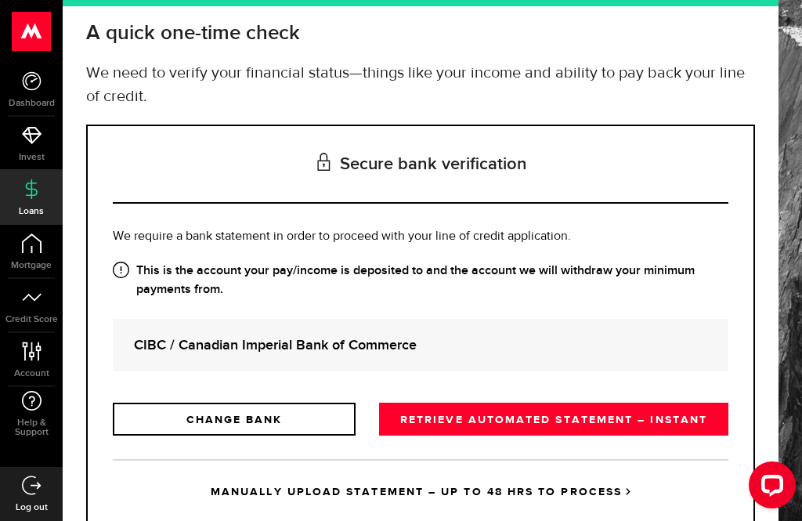
click at [521, 424] on link "RETRIEVE AUTOMATED STATEMENT – INSTANT" at bounding box center [553, 418] width 349 height 33
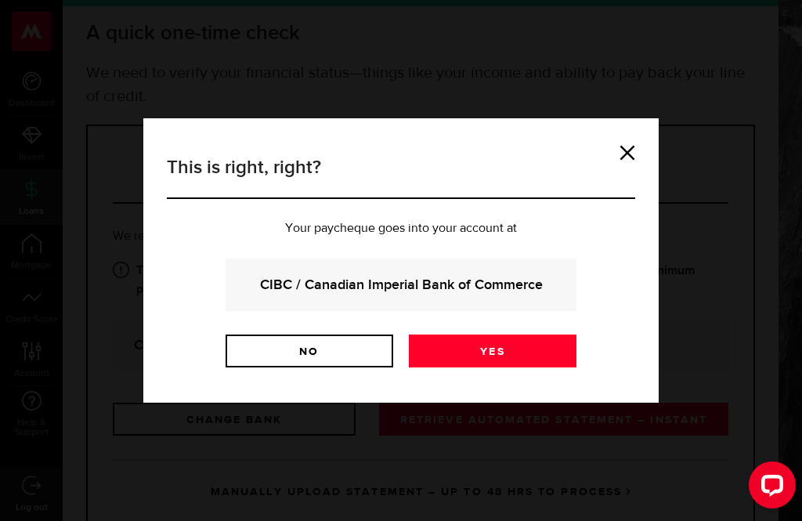
click at [506, 347] on link "Yes" at bounding box center [493, 350] width 168 height 33
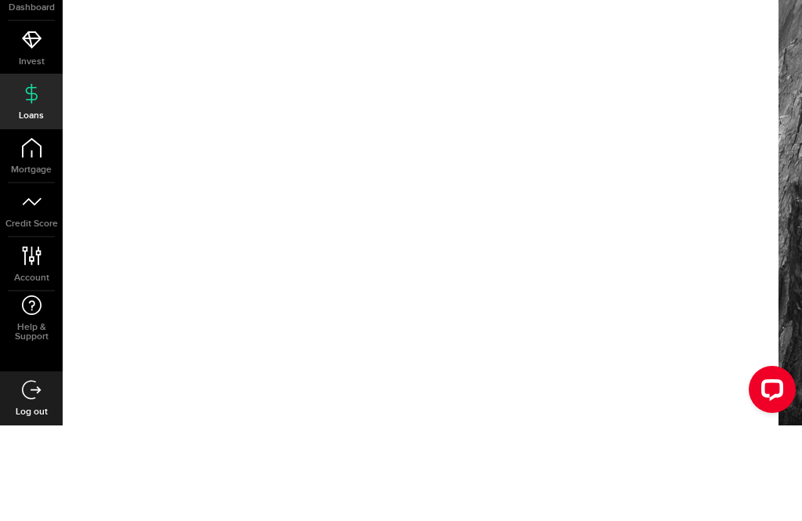
scroll to position [50, 0]
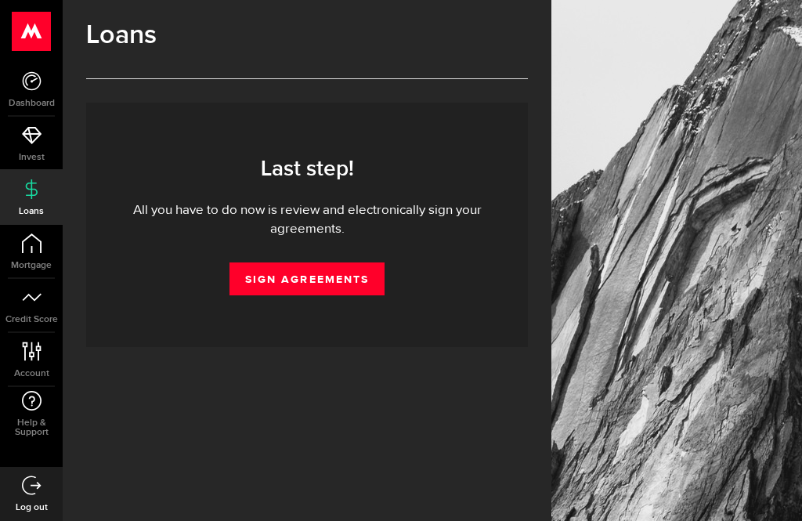
click at [320, 281] on link "Sign Agreements" at bounding box center [306, 278] width 155 height 33
click at [314, 279] on link "Sign Agreements" at bounding box center [306, 278] width 155 height 33
